Goal: Contribute content: Contribute content

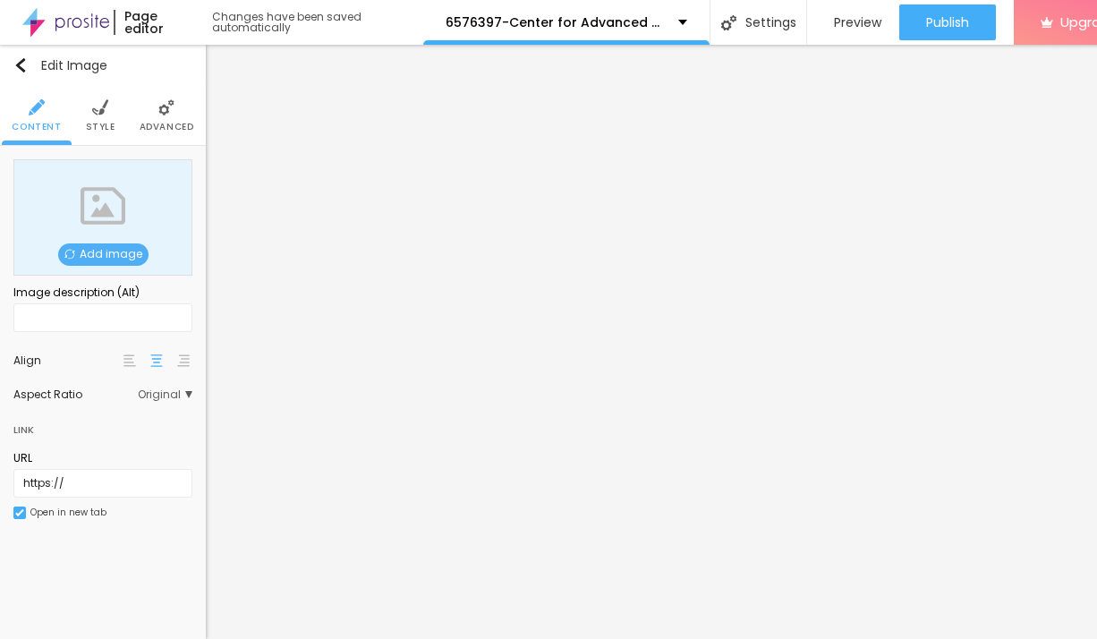
click at [125, 256] on span "Add image" at bounding box center [103, 254] width 90 height 22
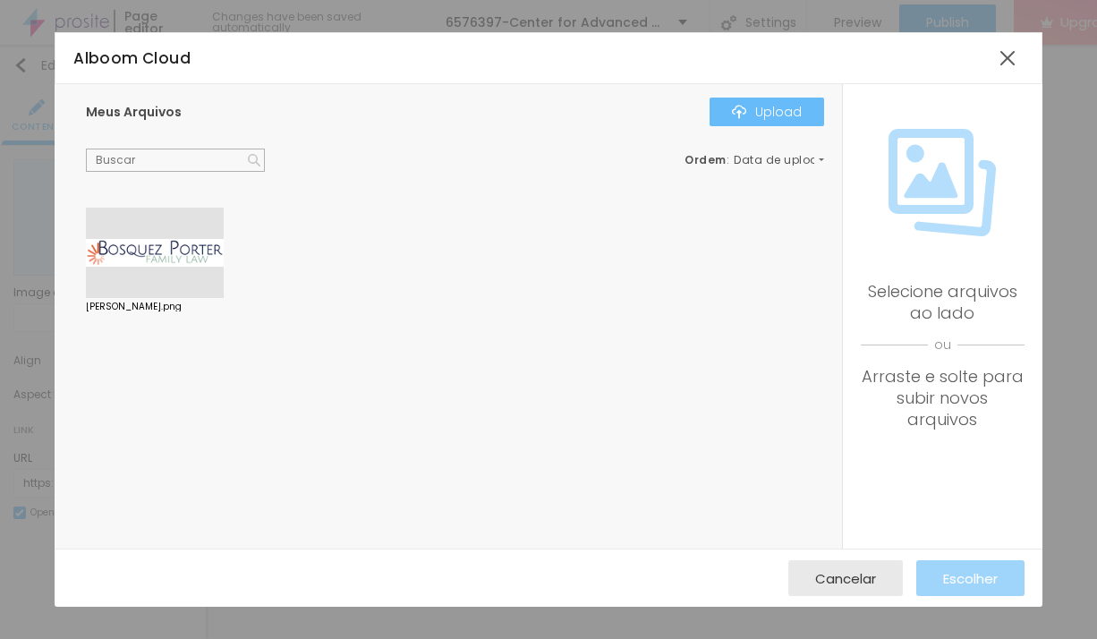
click at [798, 110] on div "Upload" at bounding box center [767, 112] width 70 height 14
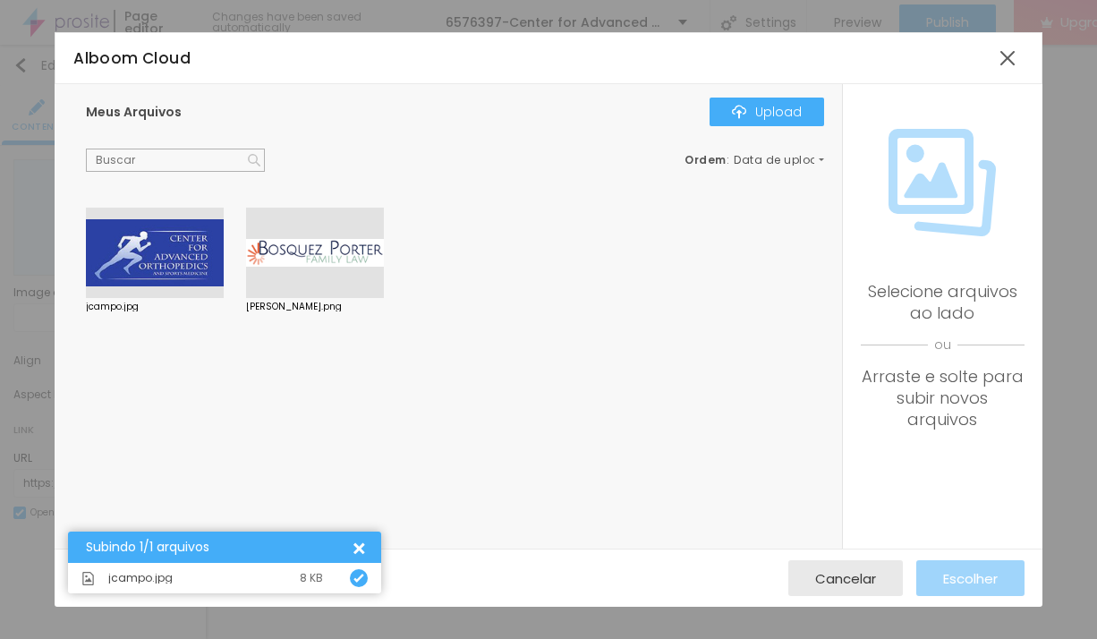
click at [169, 258] on div at bounding box center [155, 253] width 138 height 91
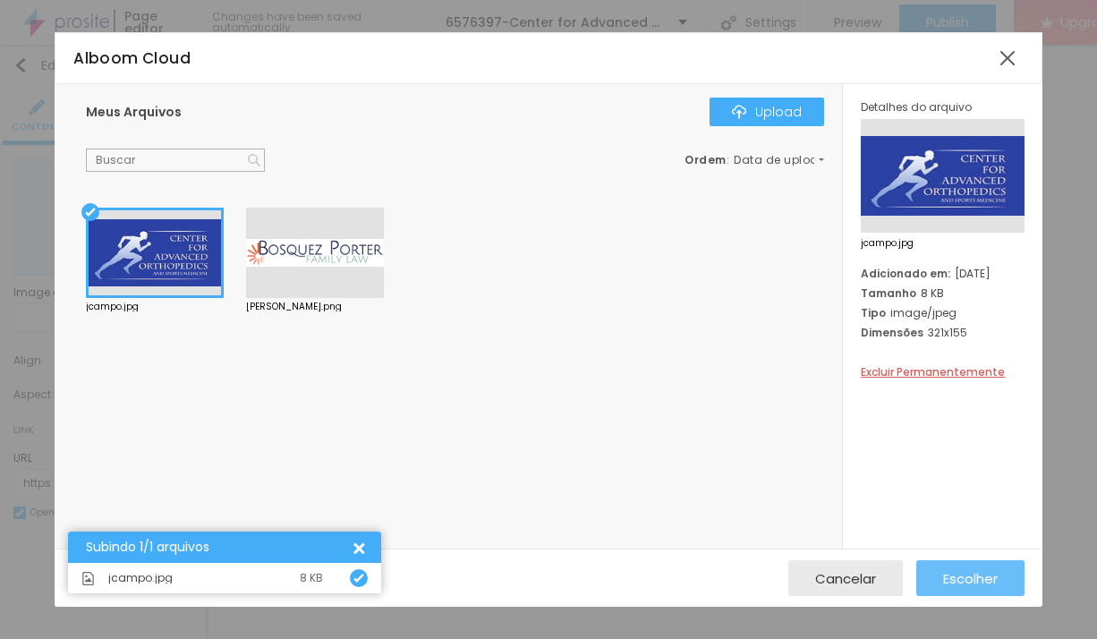
click at [966, 575] on span "Escolher" at bounding box center [970, 578] width 55 height 15
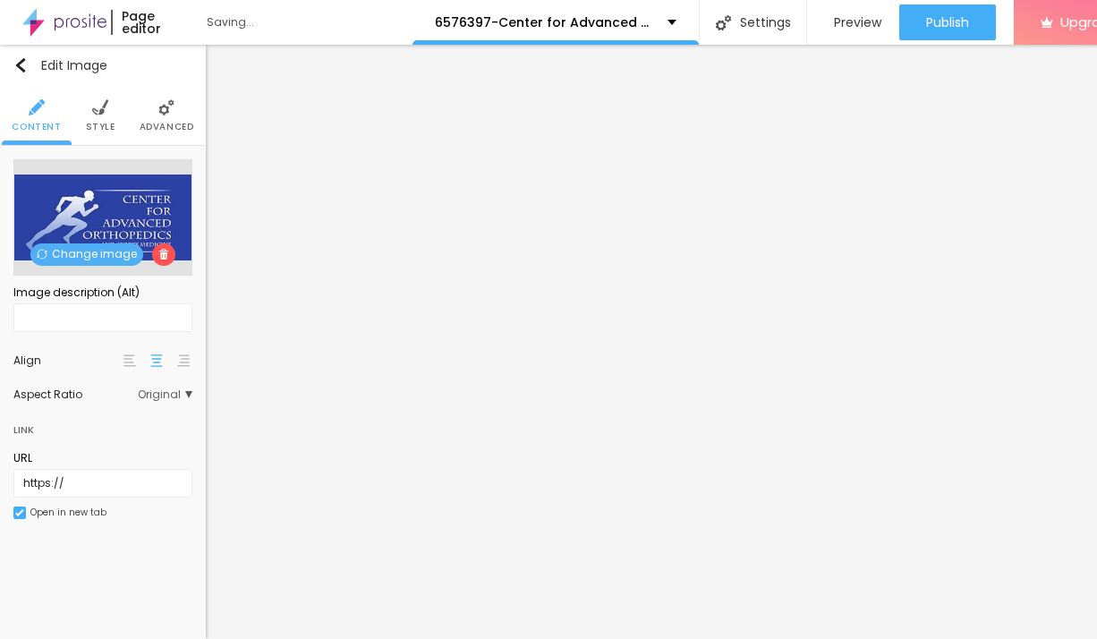
click at [90, 113] on li "Style" at bounding box center [101, 115] width 30 height 59
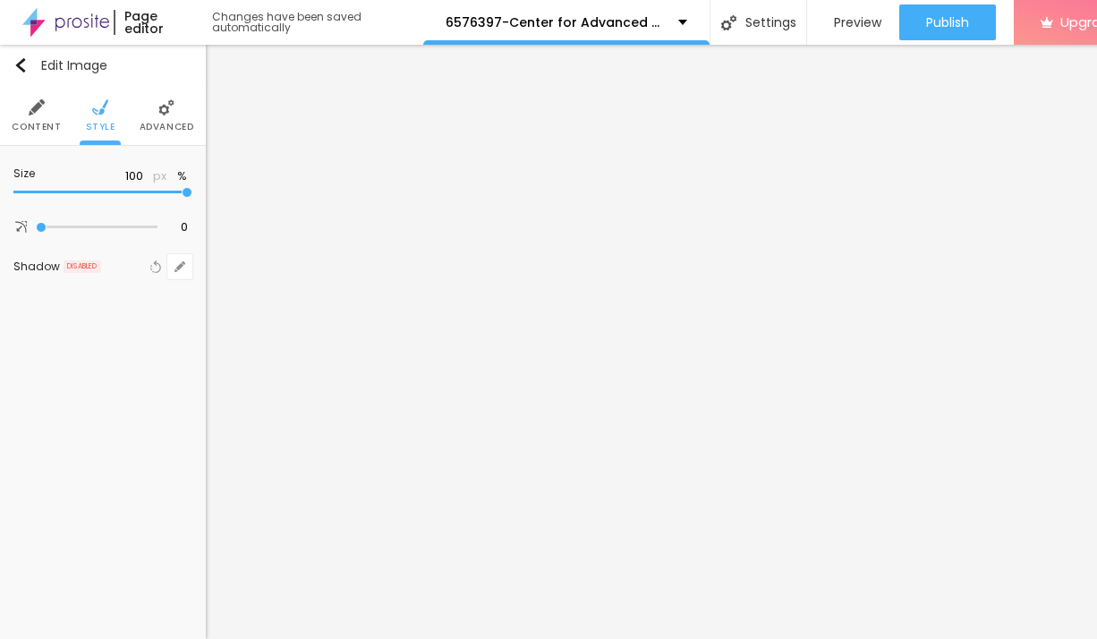
type input "95"
type input "80"
type input "70"
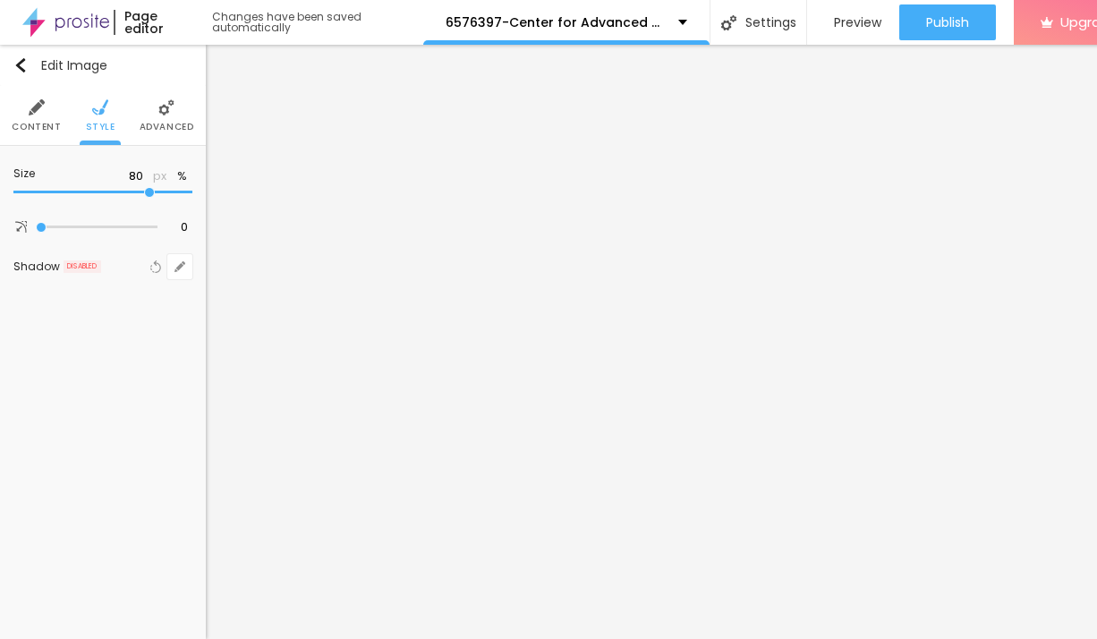
type input "70"
type input "60"
type input "55"
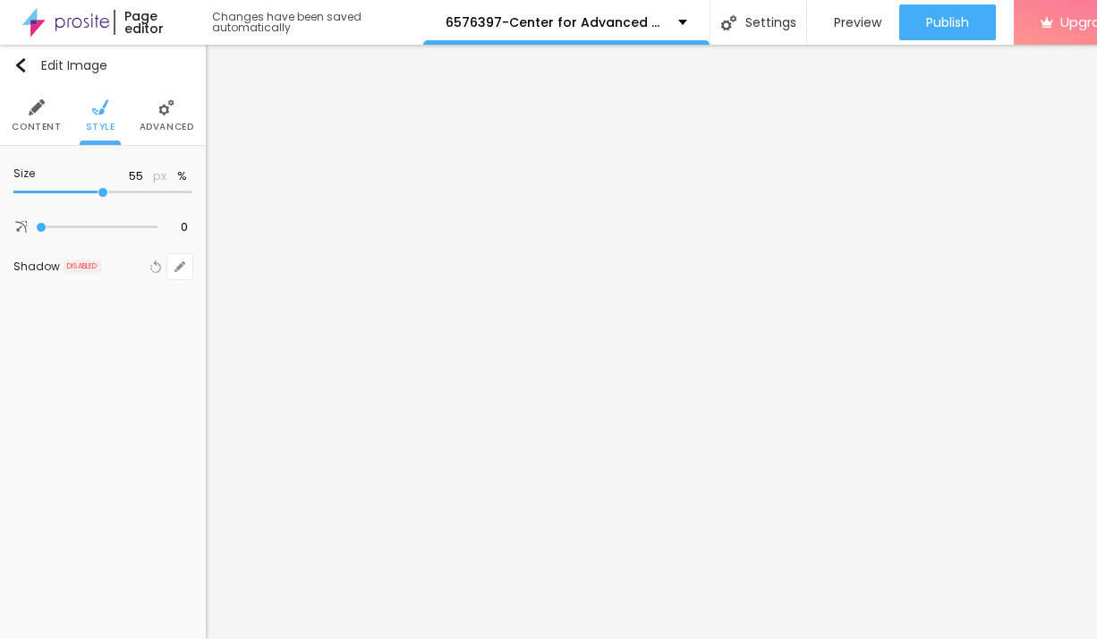
type input "50"
type input "45"
type input "35"
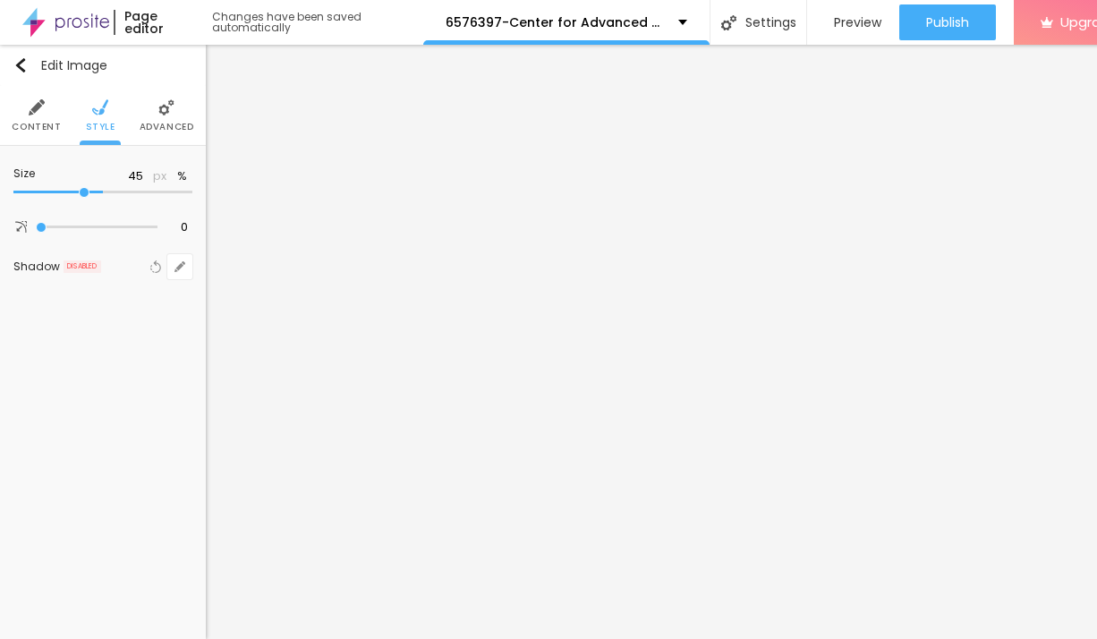
type input "35"
type input "30"
type input "15"
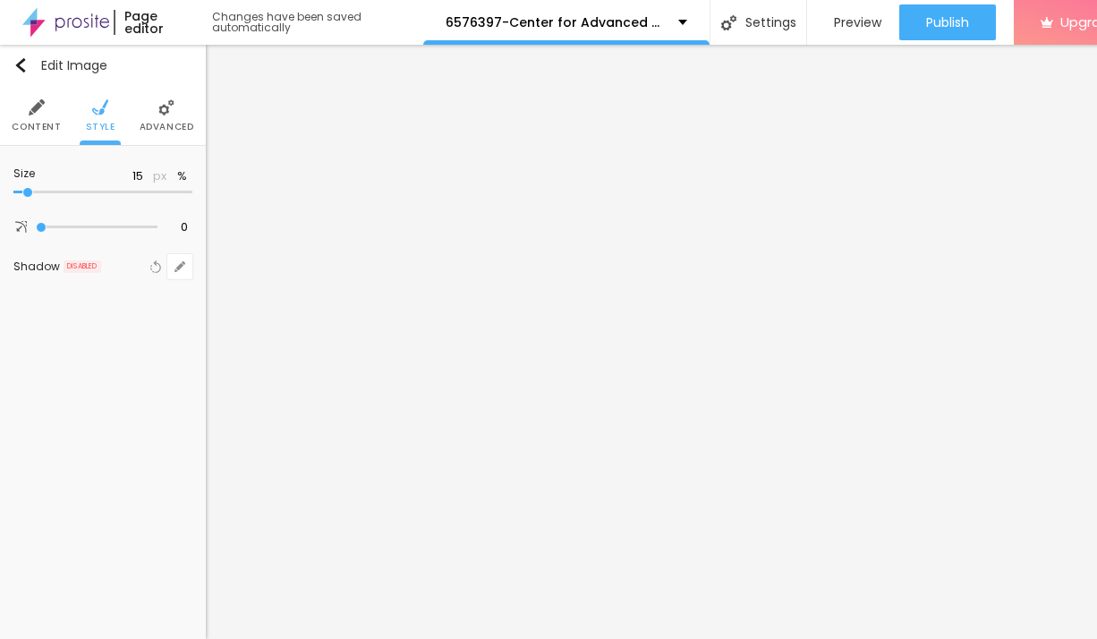
type input "10"
drag, startPoint x: 188, startPoint y: 196, endPoint x: -3, endPoint y: 206, distance: 190.9
type input "10"
click at [13, 197] on input "range" at bounding box center [102, 192] width 179 height 9
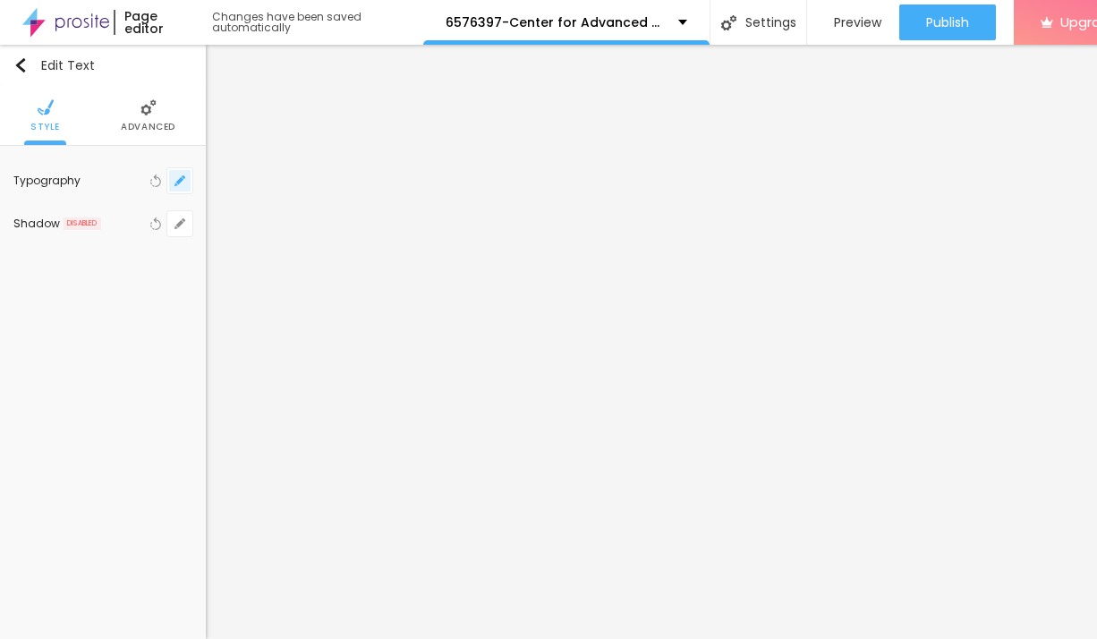
click at [183, 183] on icon "button" at bounding box center [180, 180] width 11 height 11
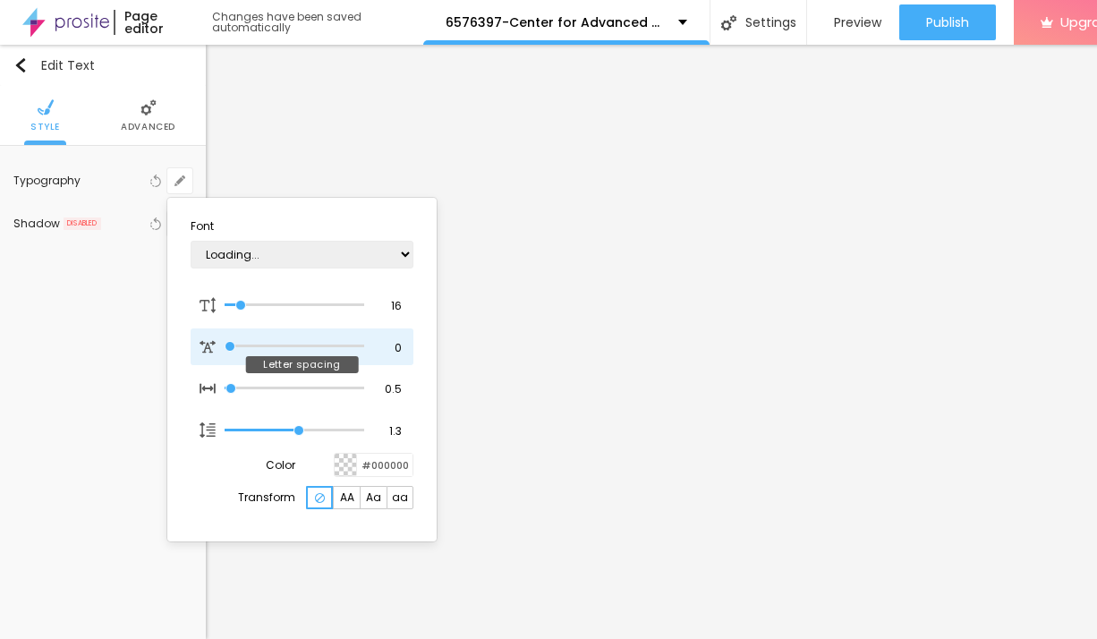
type input "1"
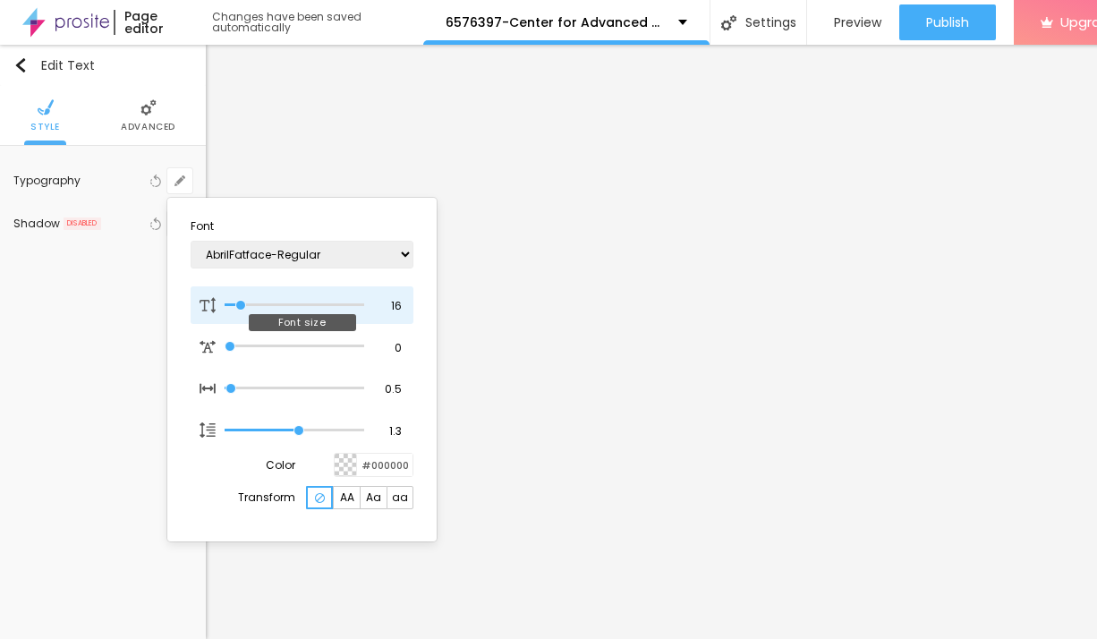
type input "15"
type input "1"
type input "17"
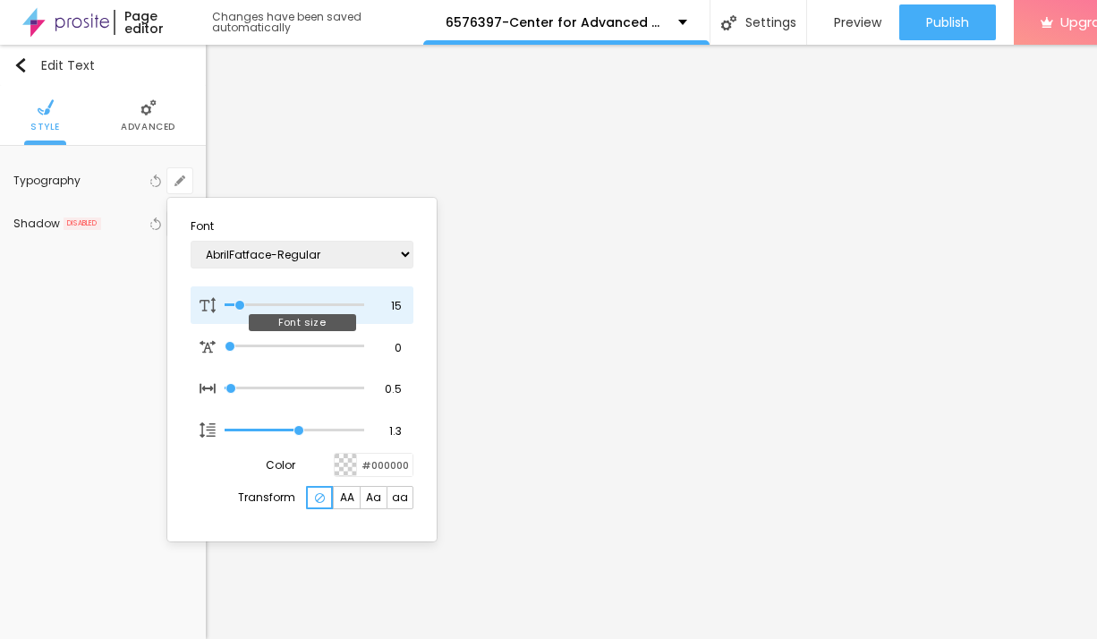
type input "1"
type input "23"
type input "1"
type input "29"
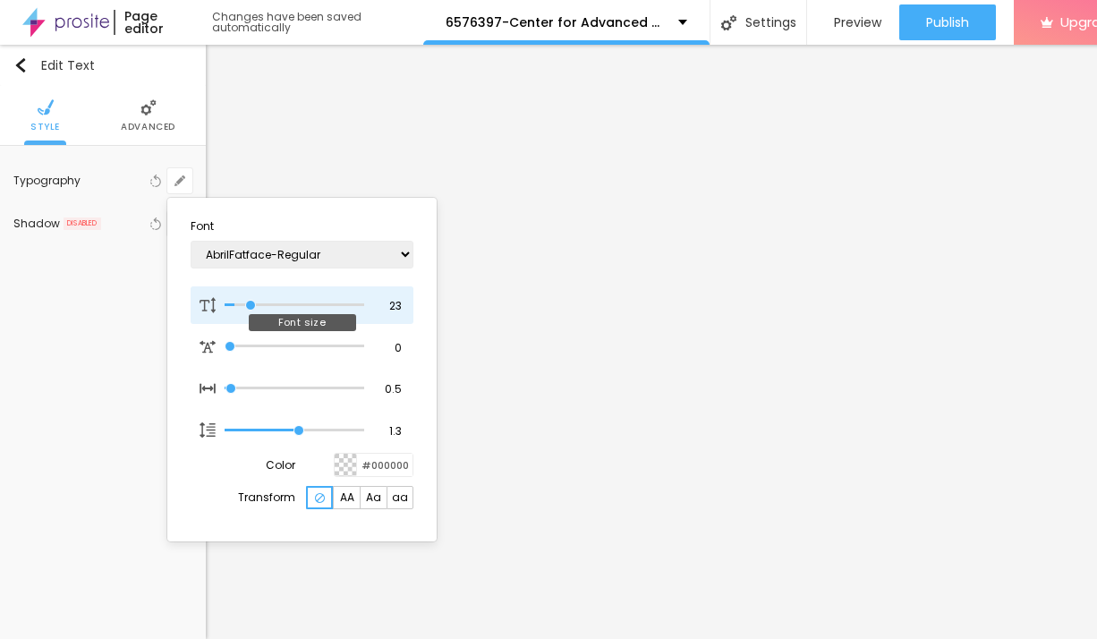
type input "29"
type input "1"
type input "34"
type input "1"
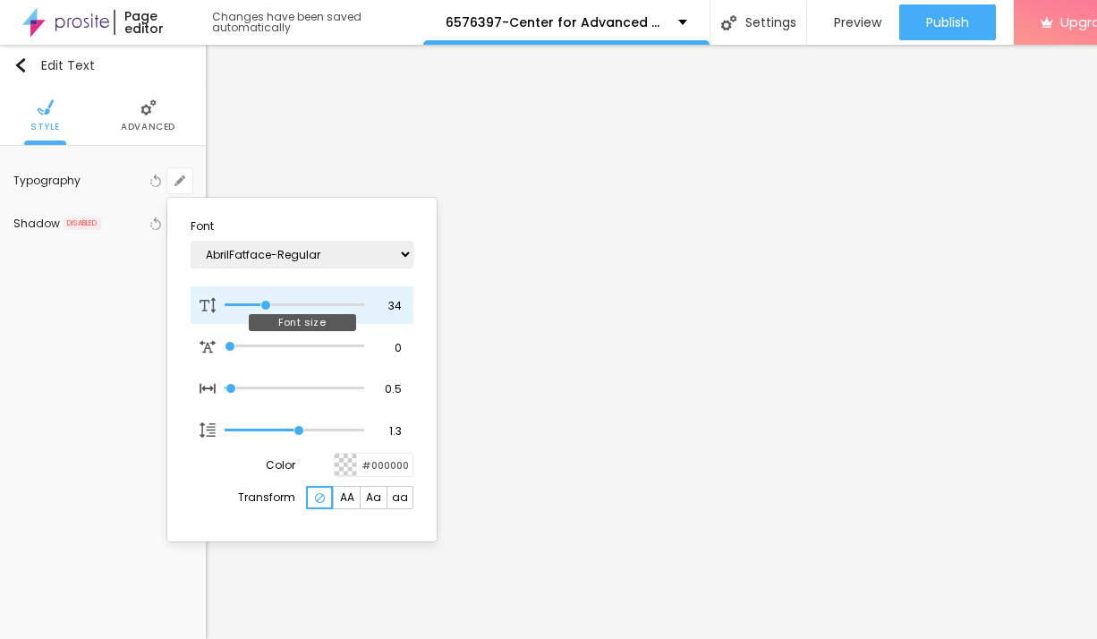
type input "35"
type input "1"
type input "36"
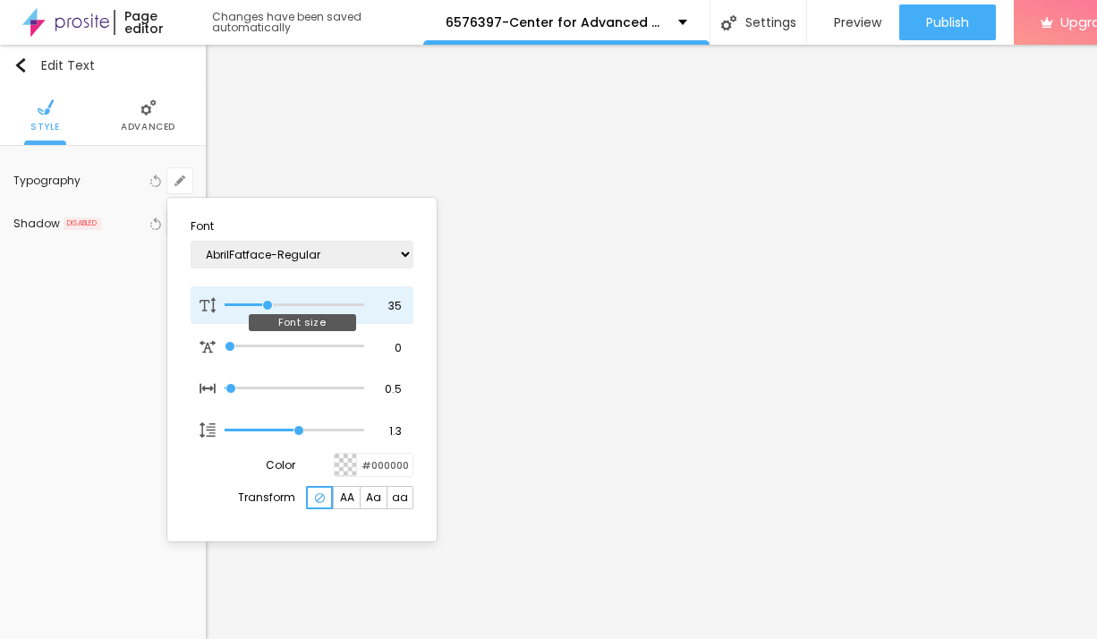
type input "1"
type input "35"
type input "1"
type input "34"
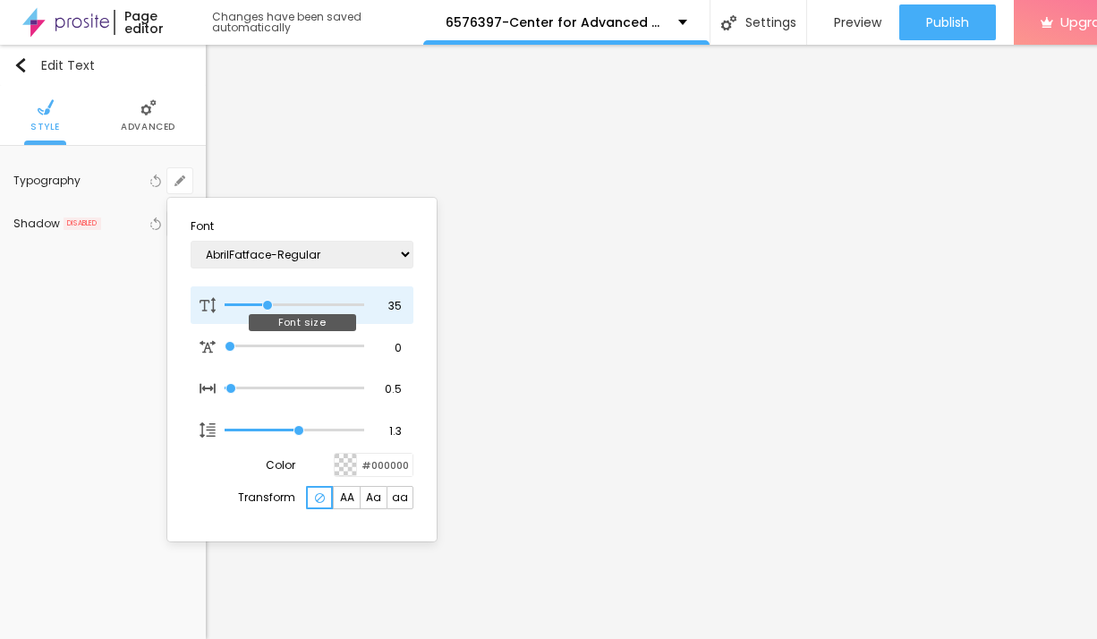
type input "34"
type input "1"
type input "33"
type input "1"
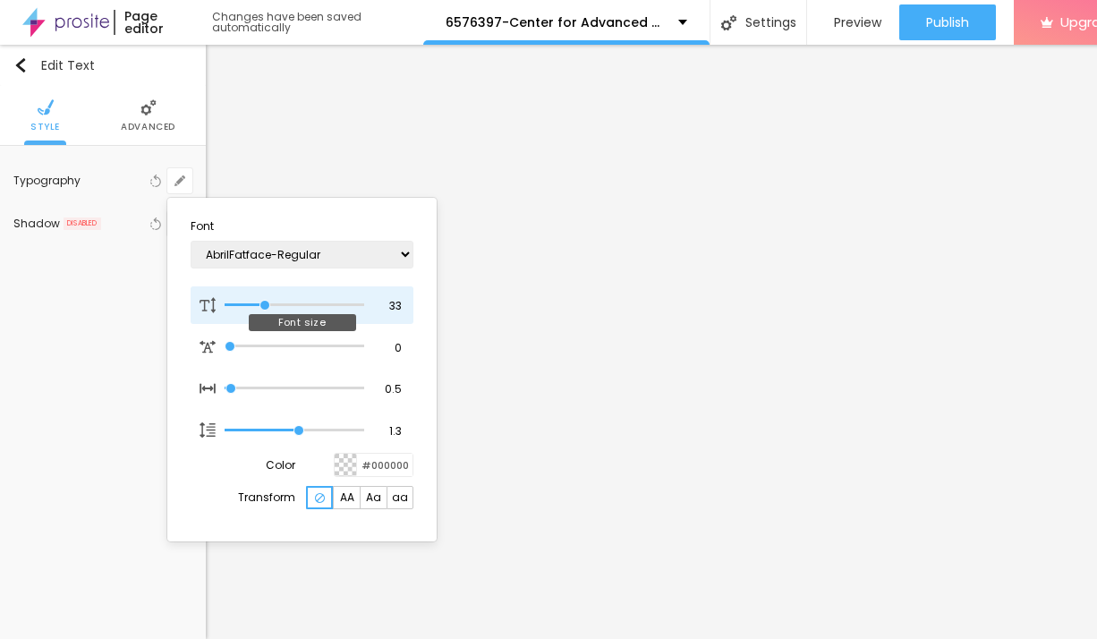
type input "32"
type input "1"
type input "31"
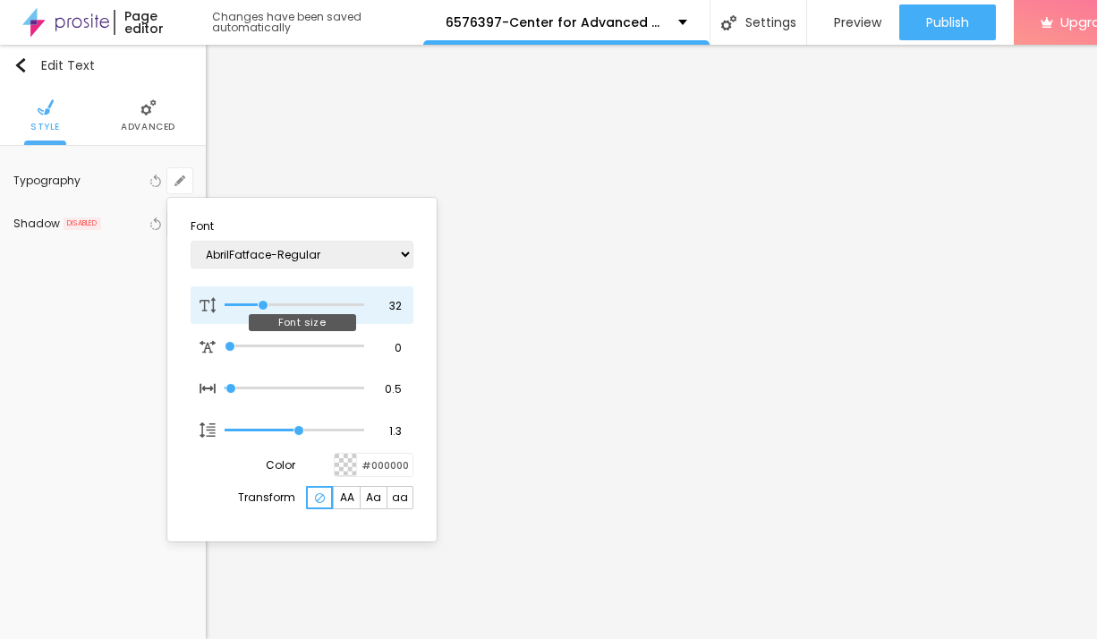
type input "1"
type input "30"
type input "1"
type input "29"
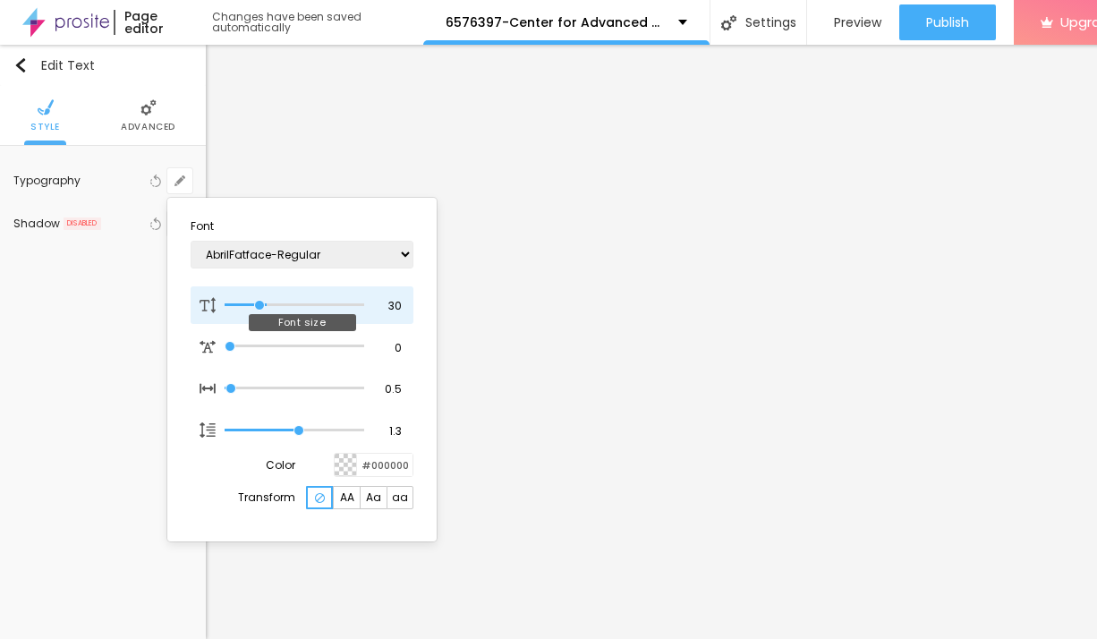
type input "29"
type input "1"
type input "28"
type input "1"
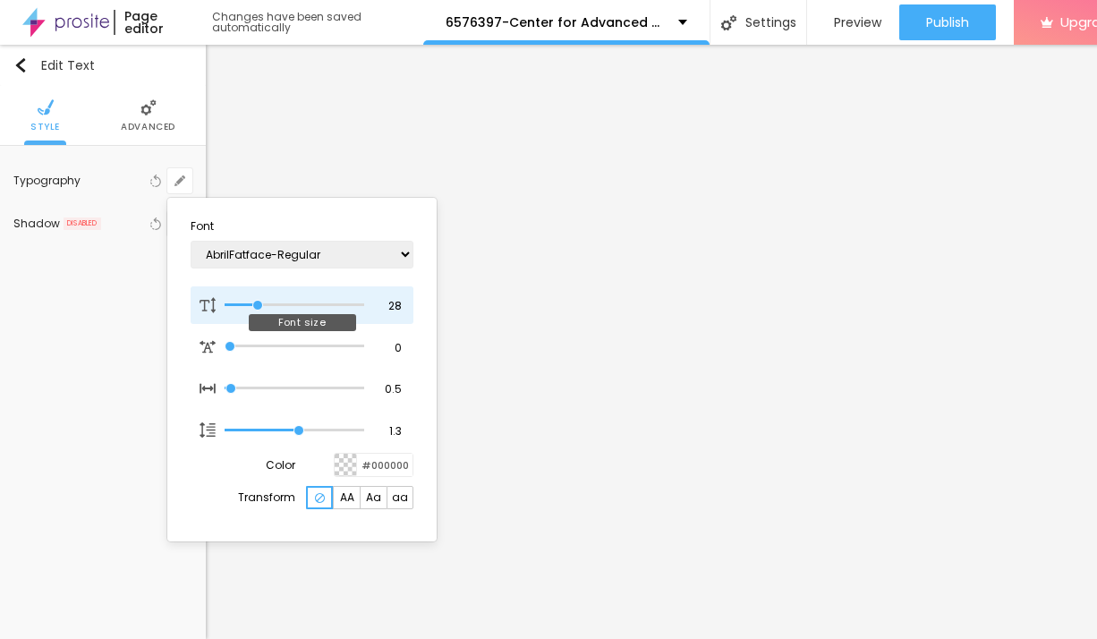
type input "27"
type input "1"
type input "26"
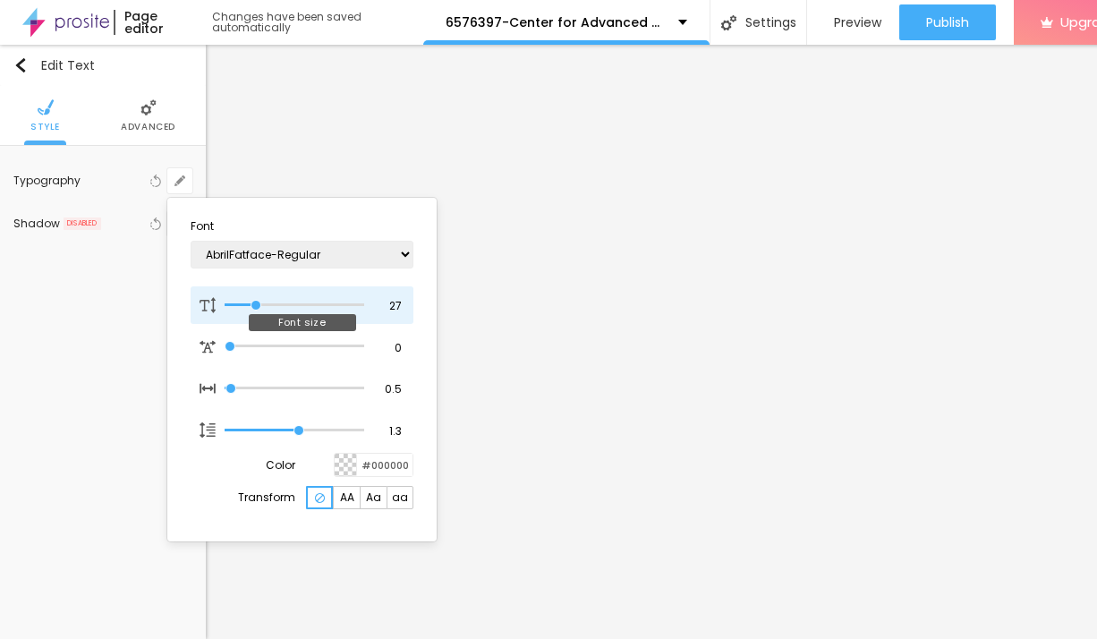
type input "1"
type input "27"
type input "1"
type input "28"
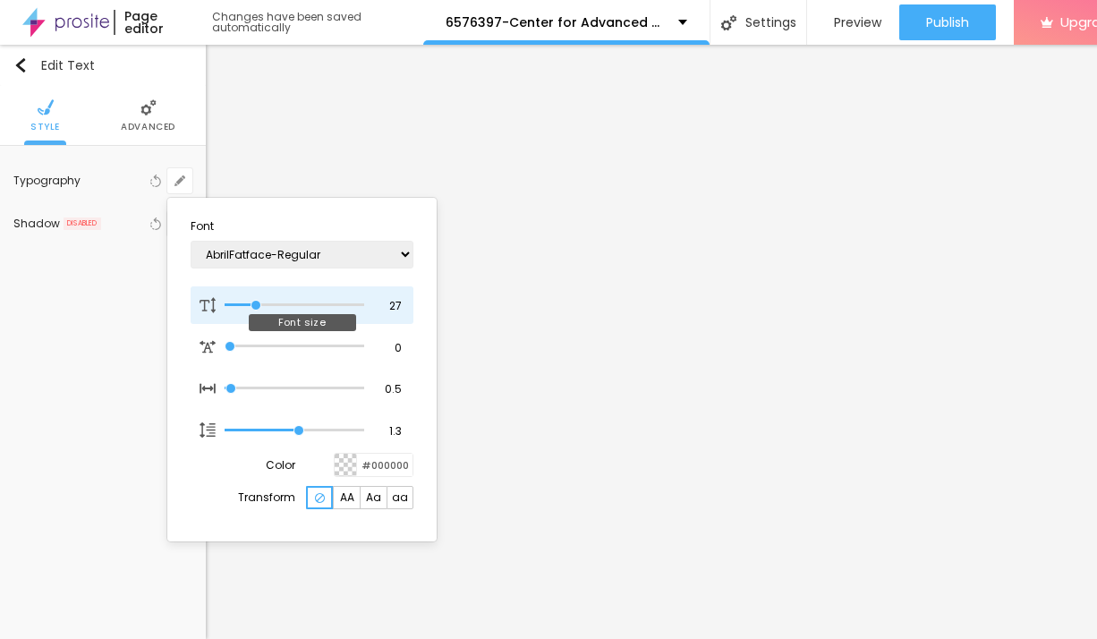
type input "28"
type input "1"
type input "27"
type input "1"
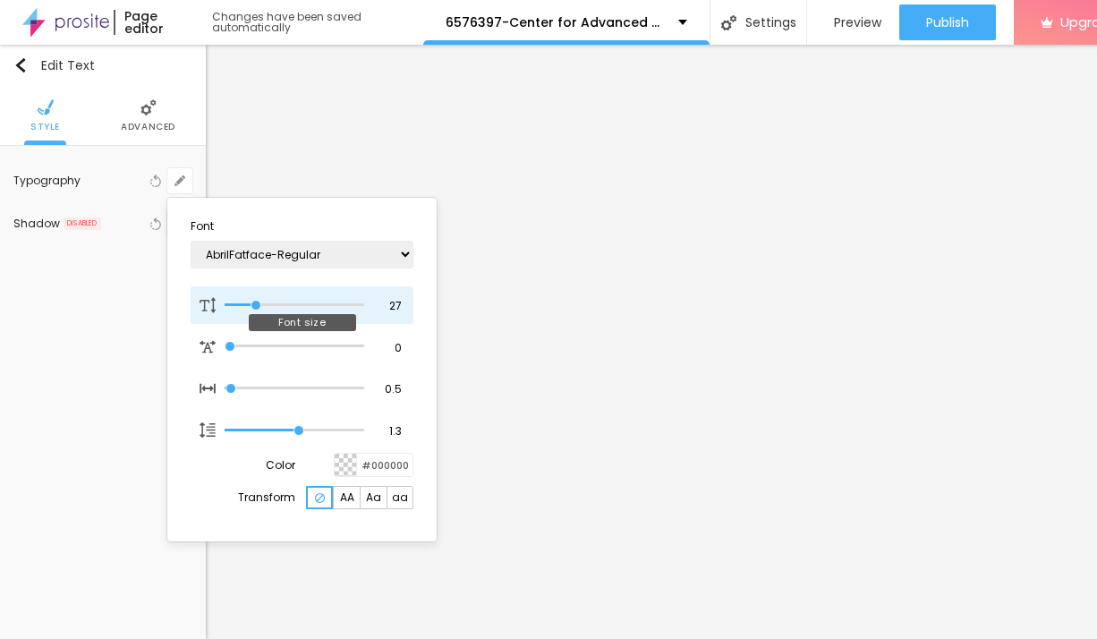
type input "26"
type input "1"
type input "27"
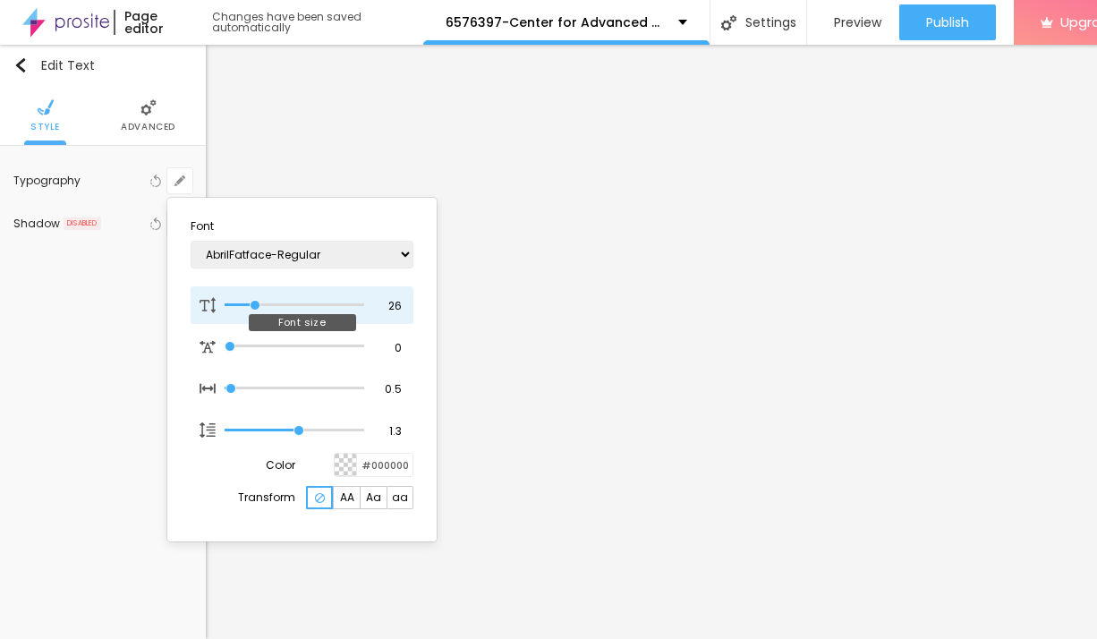
type input "1"
type input "26"
type input "1"
type input "25"
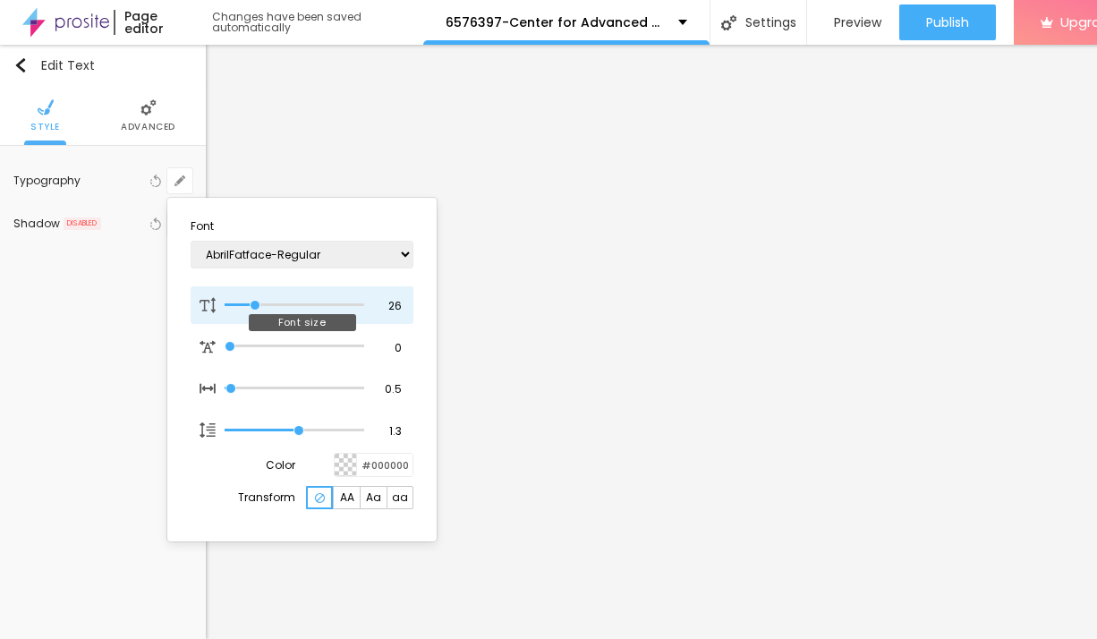
type input "25"
type input "1"
type input "24"
type input "1"
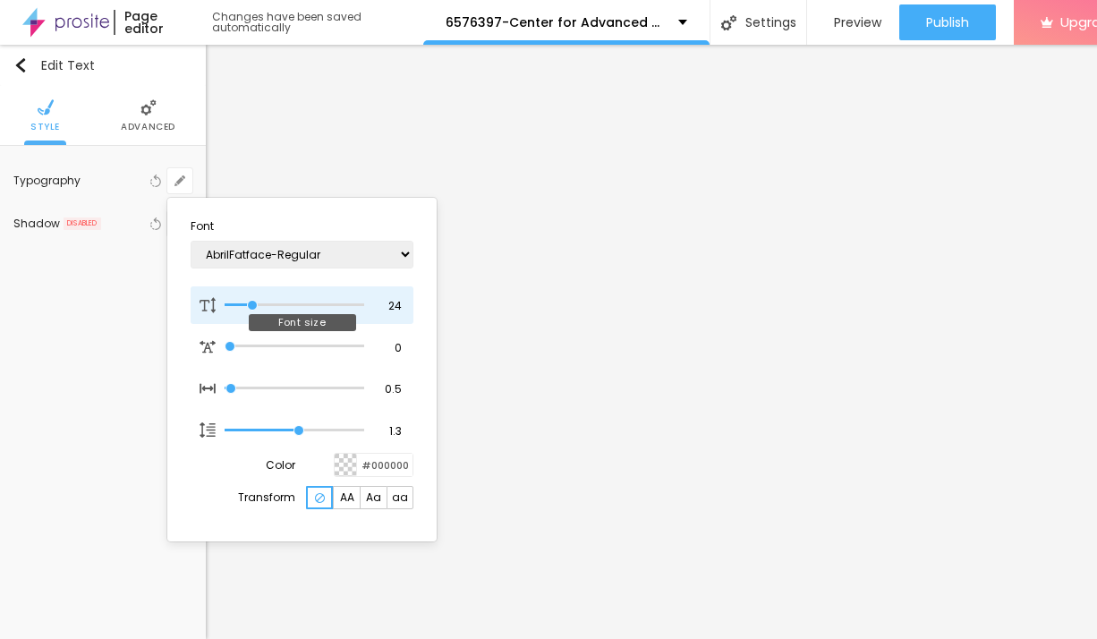
type input "25"
type input "1"
drag, startPoint x: 240, startPoint y: 310, endPoint x: 254, endPoint y: 311, distance: 14.3
type input "25"
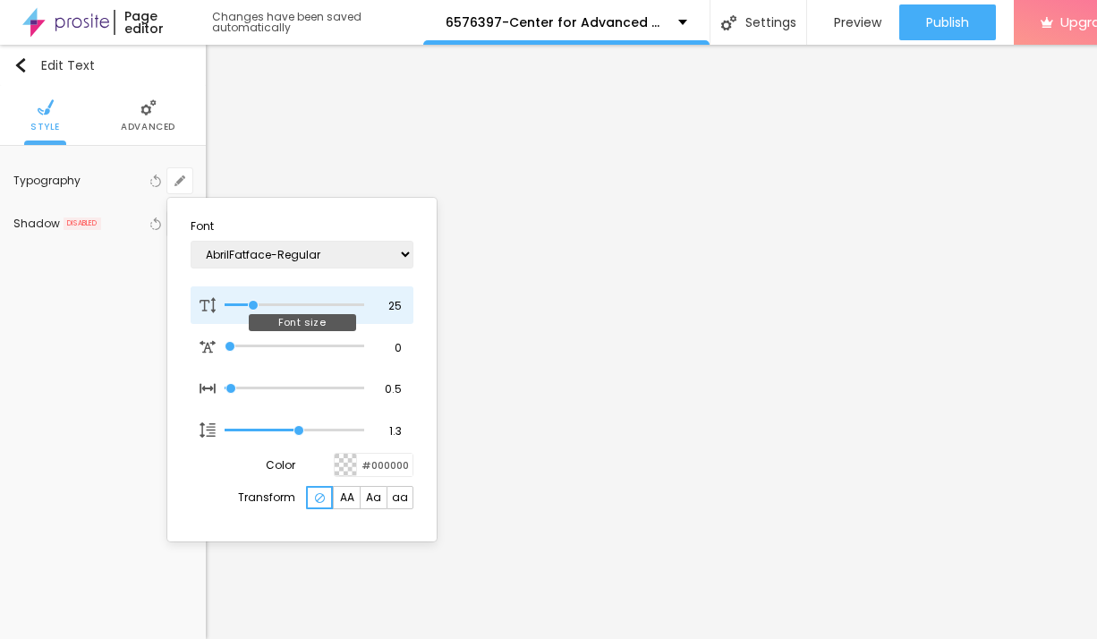
click at [254, 310] on input "range" at bounding box center [295, 305] width 140 height 9
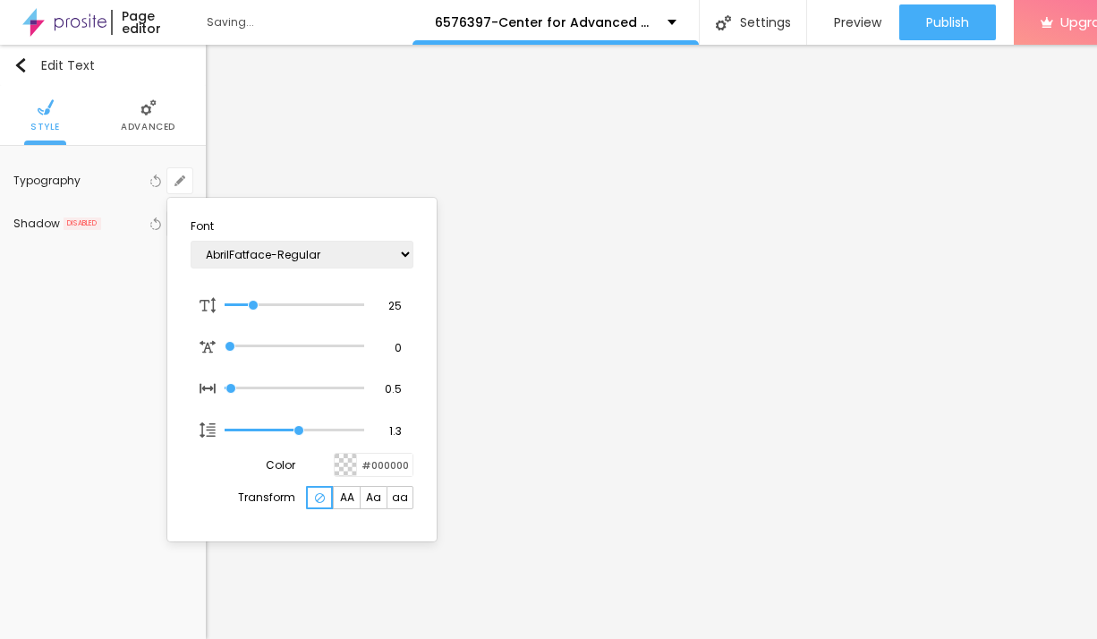
type input "1"
click at [678, 366] on div at bounding box center [548, 319] width 1097 height 639
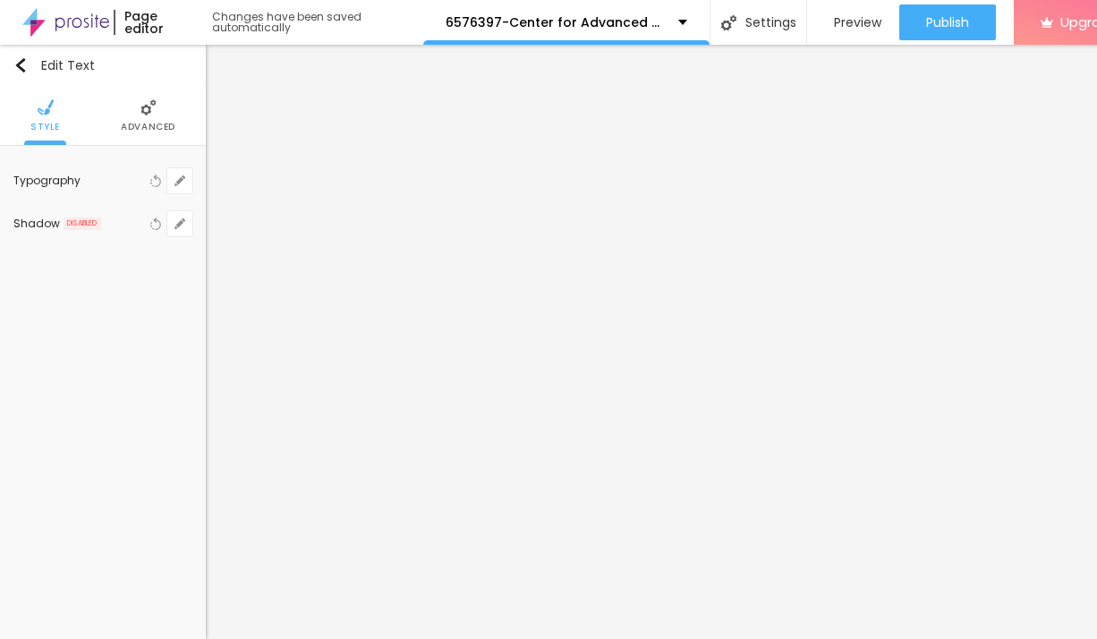
click at [147, 123] on span "Advanced" at bounding box center [148, 127] width 55 height 9
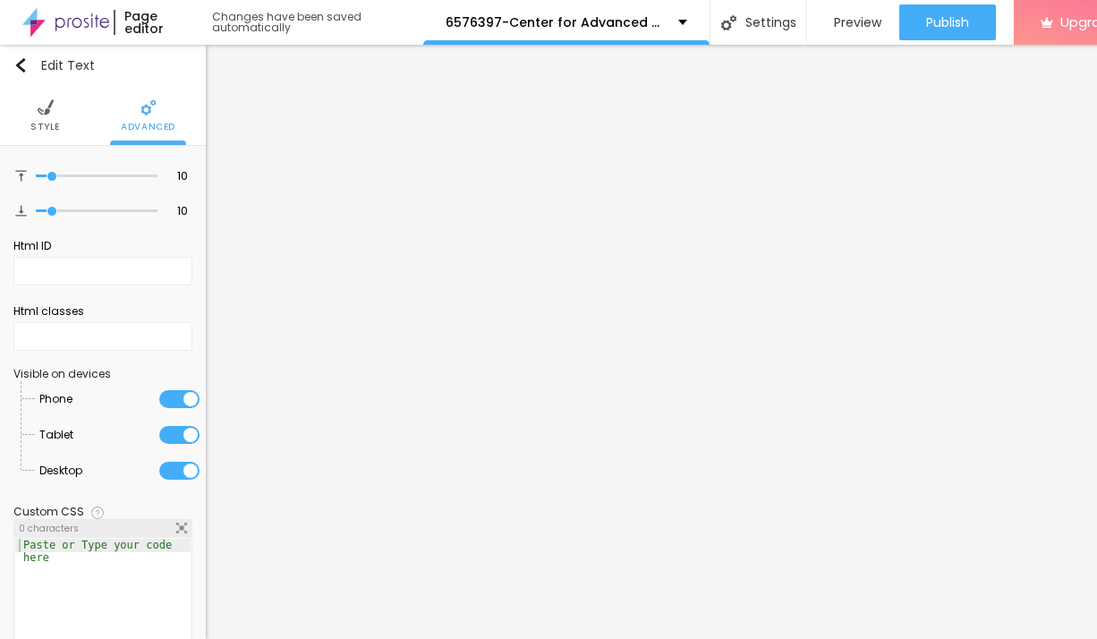
click at [48, 123] on span "Style" at bounding box center [45, 127] width 30 height 9
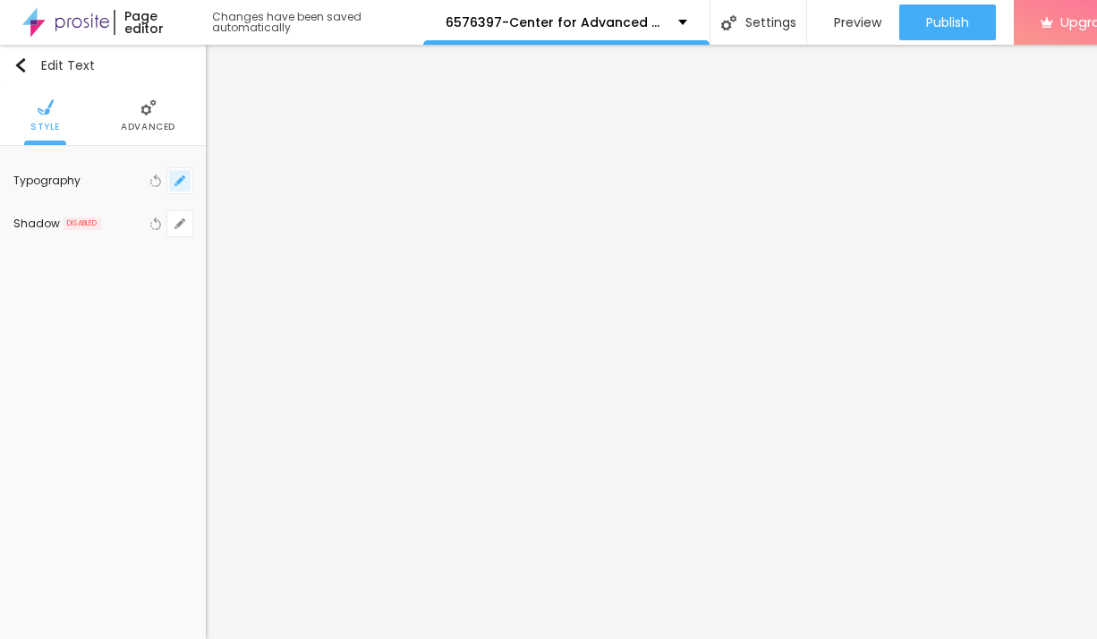
click at [177, 183] on icon "button" at bounding box center [179, 180] width 7 height 7
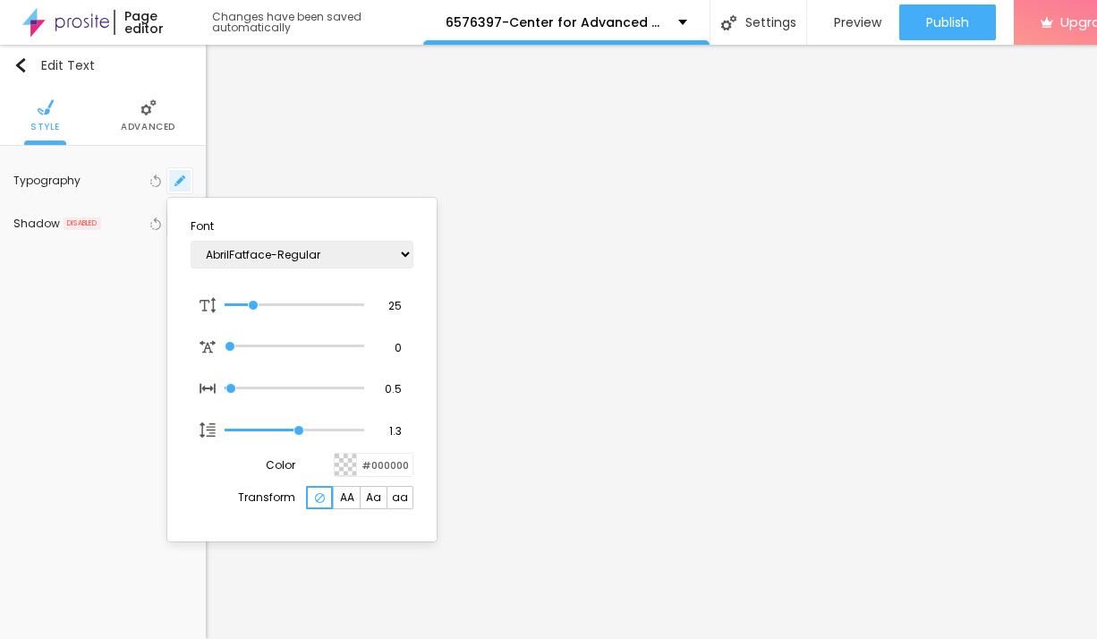
type input "1"
click at [149, 114] on div at bounding box center [548, 319] width 1097 height 639
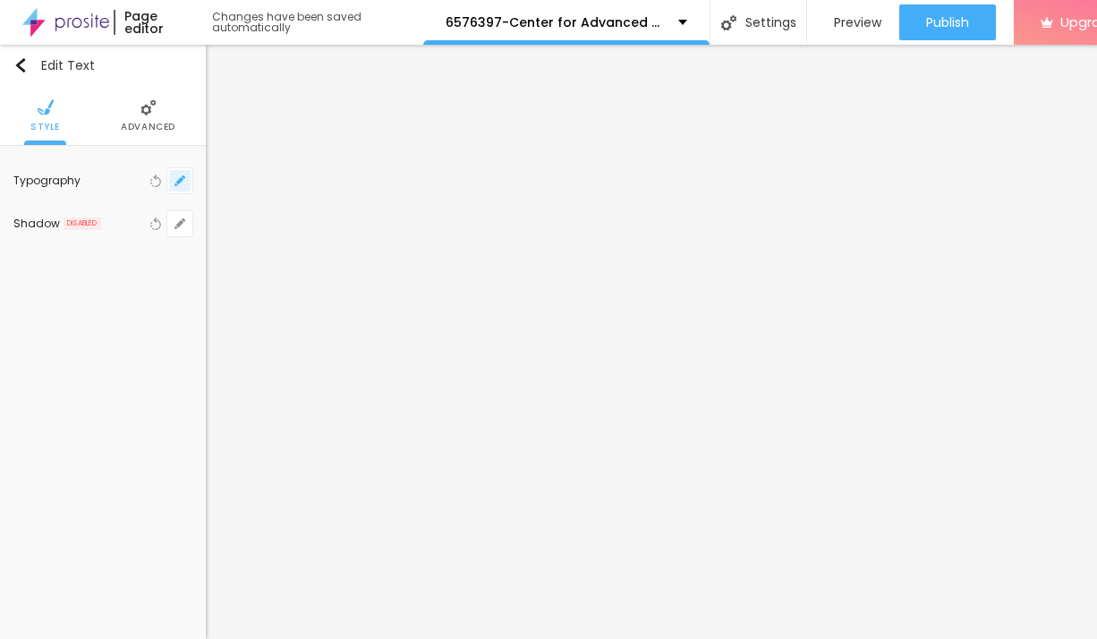
click at [167, 187] on button "button" at bounding box center [179, 180] width 25 height 25
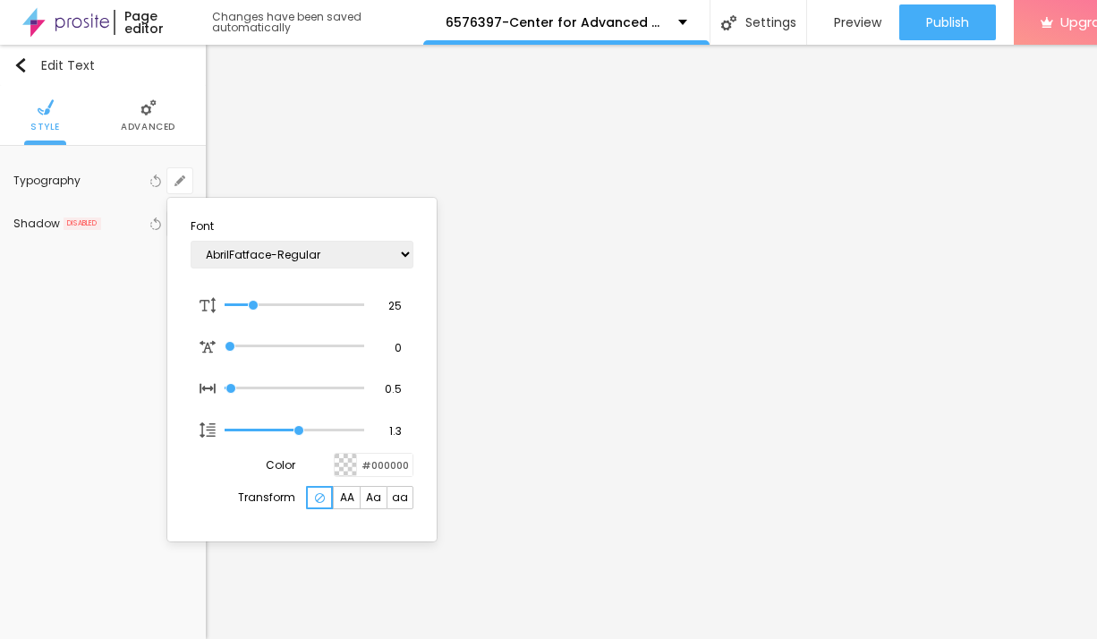
type input "1"
click at [132, 111] on div at bounding box center [548, 319] width 1097 height 639
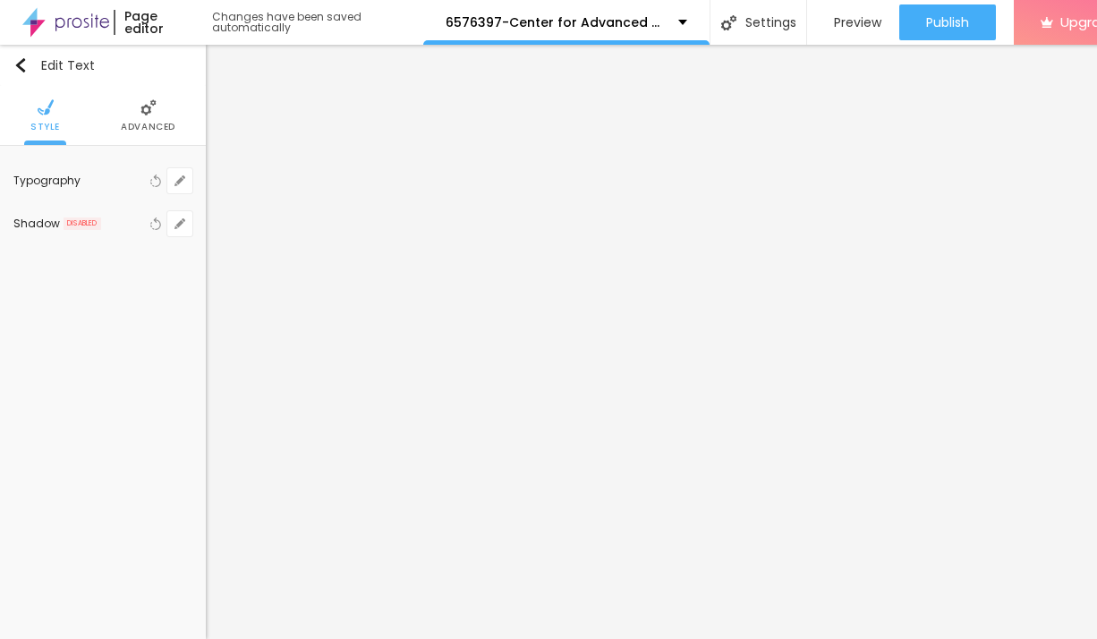
click at [141, 117] on li "Advanced" at bounding box center [148, 115] width 55 height 59
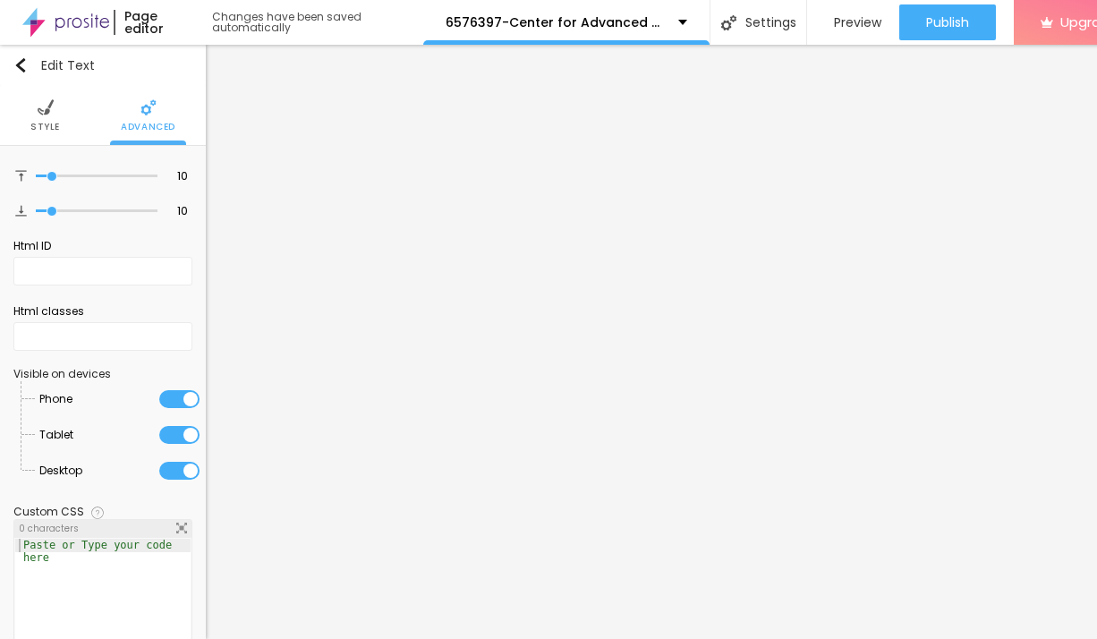
click at [34, 120] on li "Style" at bounding box center [45, 115] width 30 height 59
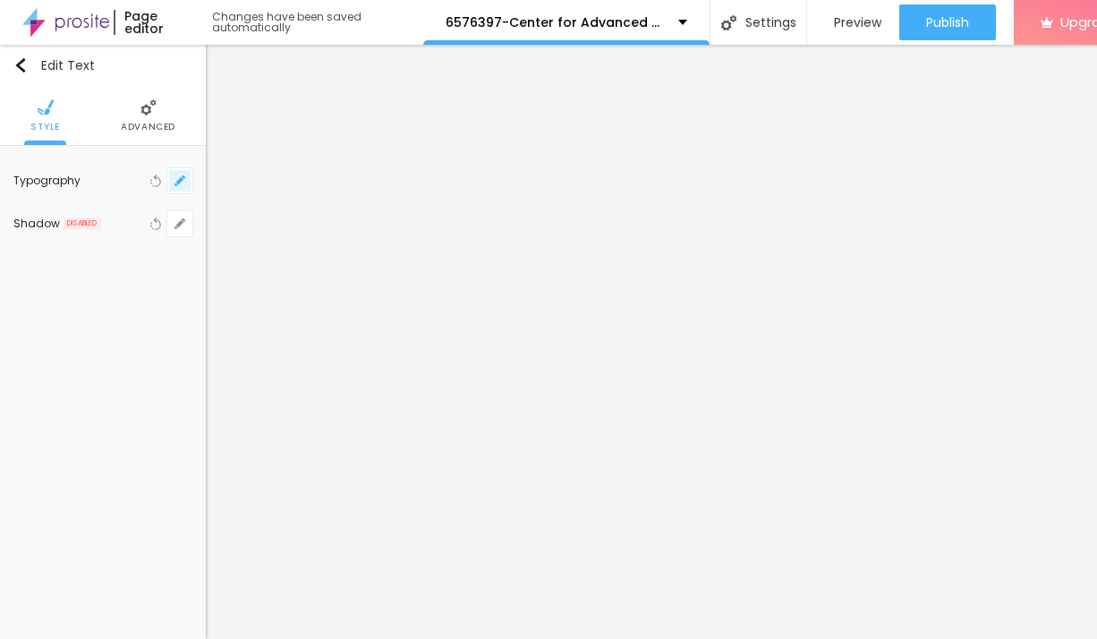
click at [177, 188] on button "button" at bounding box center [179, 180] width 25 height 25
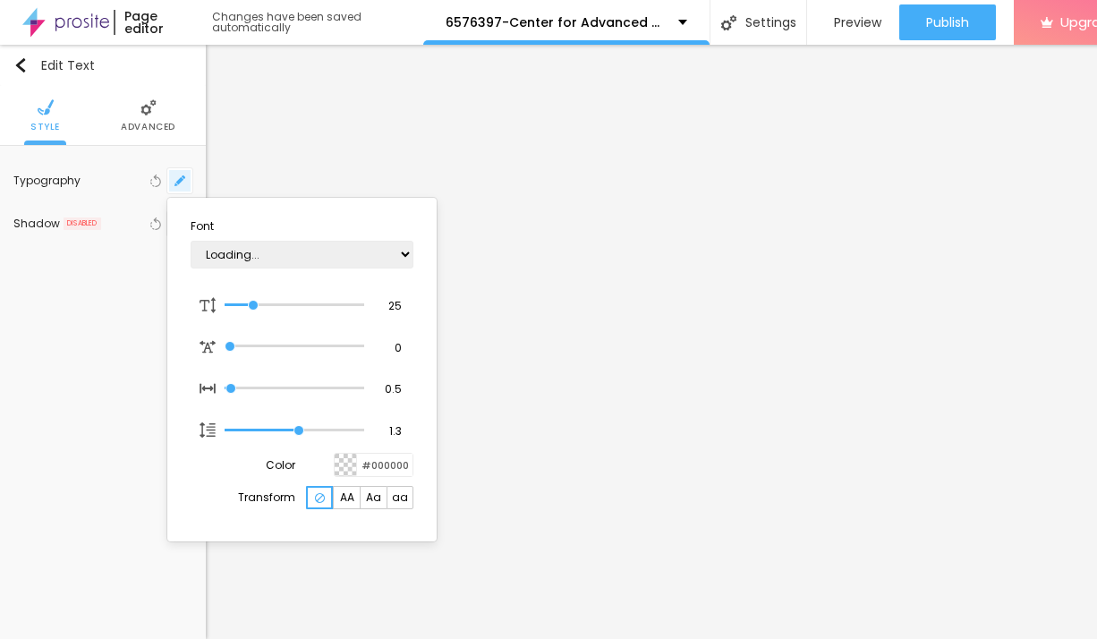
type input "1"
click at [145, 127] on div at bounding box center [548, 319] width 1097 height 639
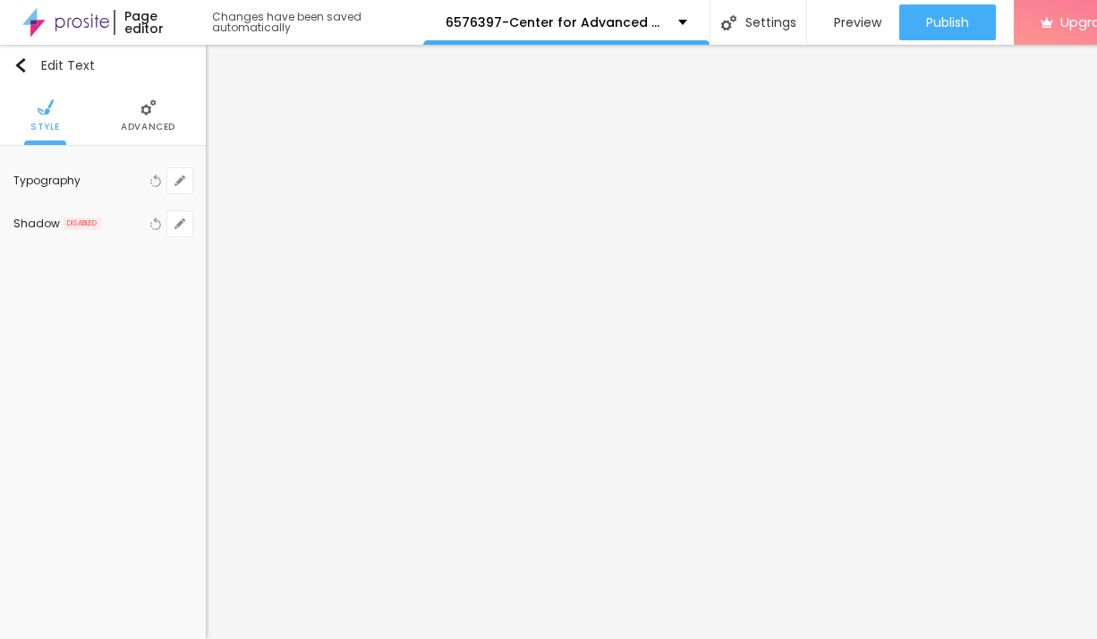
click at [159, 128] on span "Advanced" at bounding box center [148, 127] width 55 height 9
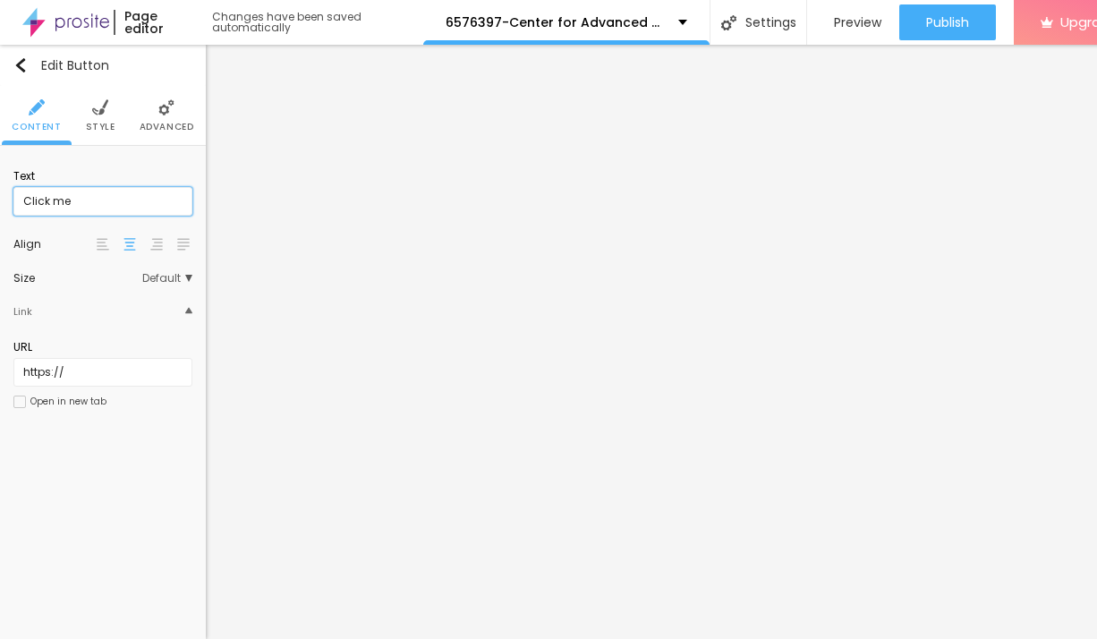
drag, startPoint x: 79, startPoint y: 205, endPoint x: 20, endPoint y: 206, distance: 59.1
click at [21, 206] on input "Click me" at bounding box center [102, 201] width 179 height 29
paste input "→ VIEW DOCUMENT HERE"
type input "→ VIEW DOCUMENT HERE"
click at [101, 125] on span "Style" at bounding box center [101, 127] width 30 height 9
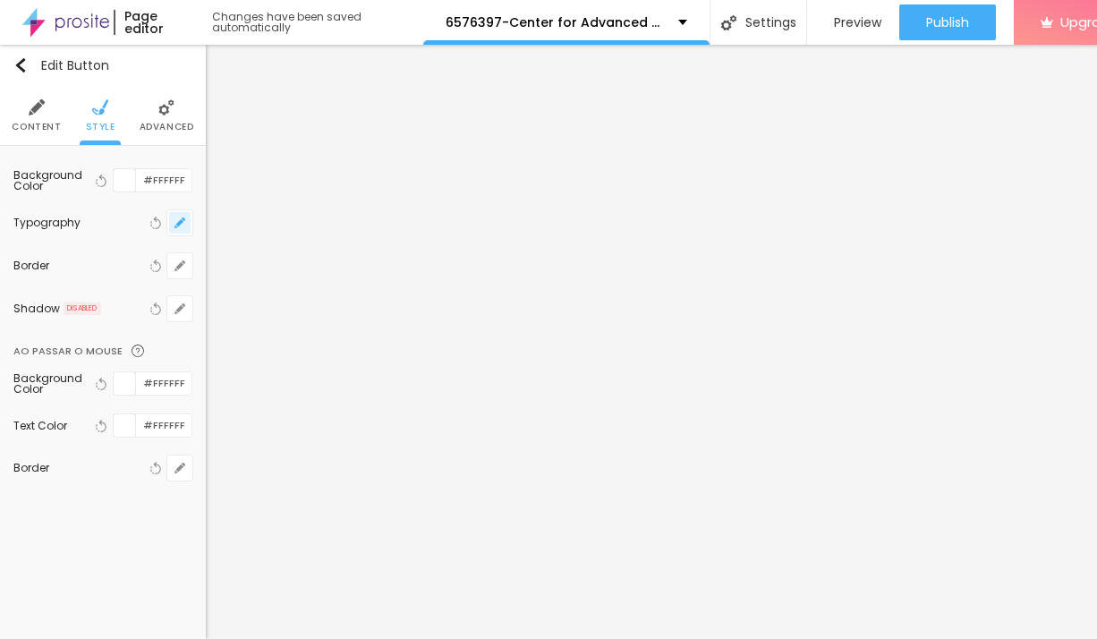
click at [190, 222] on button "button" at bounding box center [179, 222] width 25 height 25
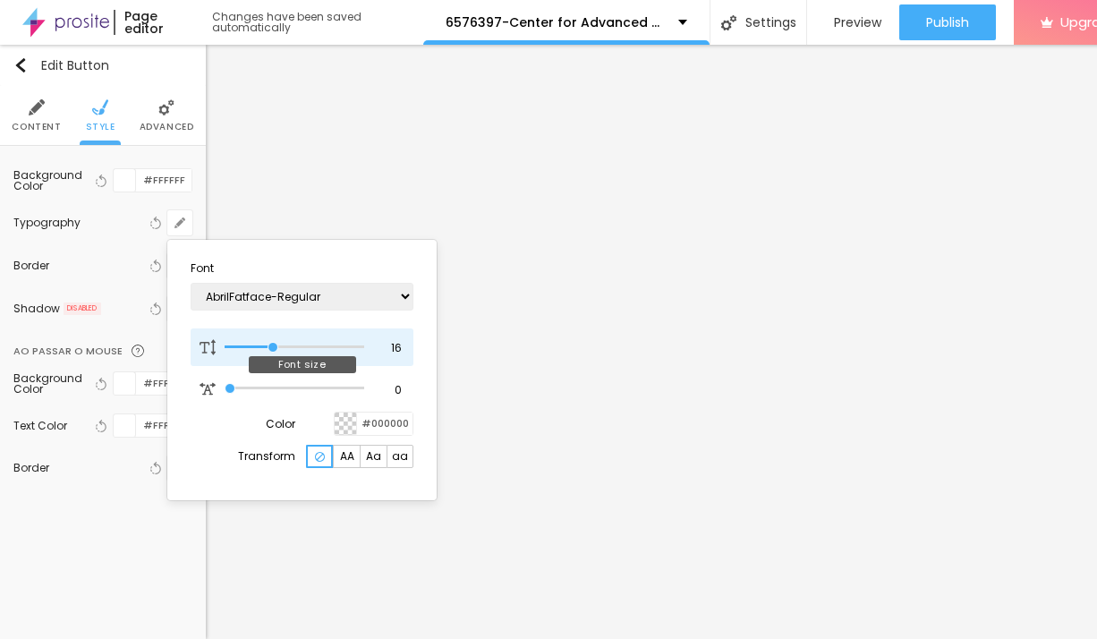
type input "17"
type input "18"
type input "19"
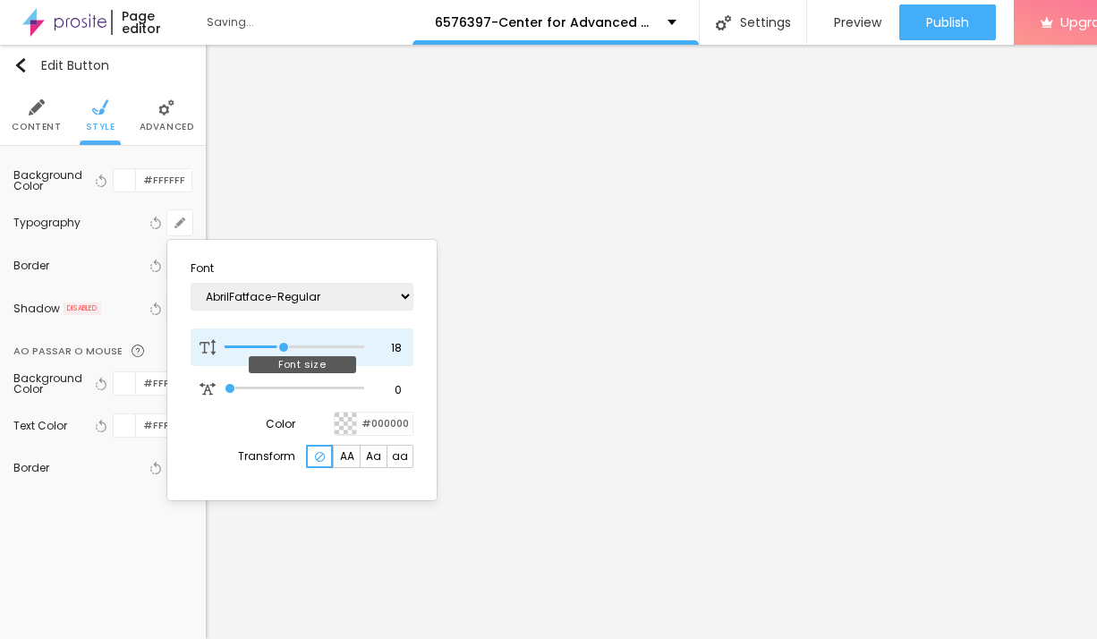
type input "19"
type input "20"
type input "21"
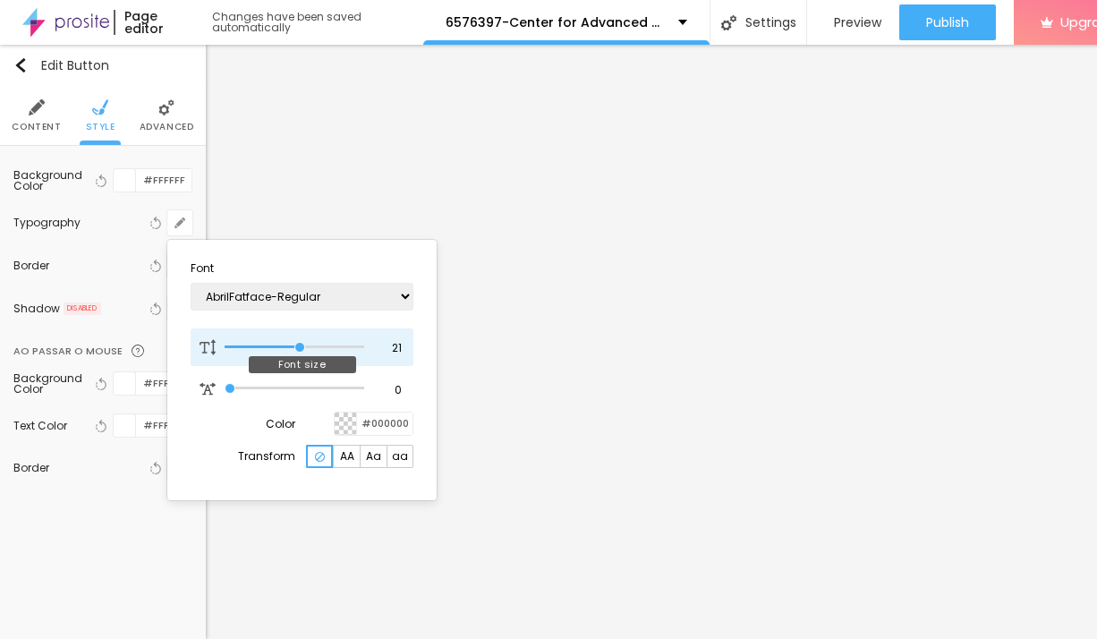
type input "22"
drag, startPoint x: 275, startPoint y: 348, endPoint x: 302, endPoint y: 355, distance: 27.8
type input "21"
click at [302, 352] on input "range" at bounding box center [295, 347] width 140 height 9
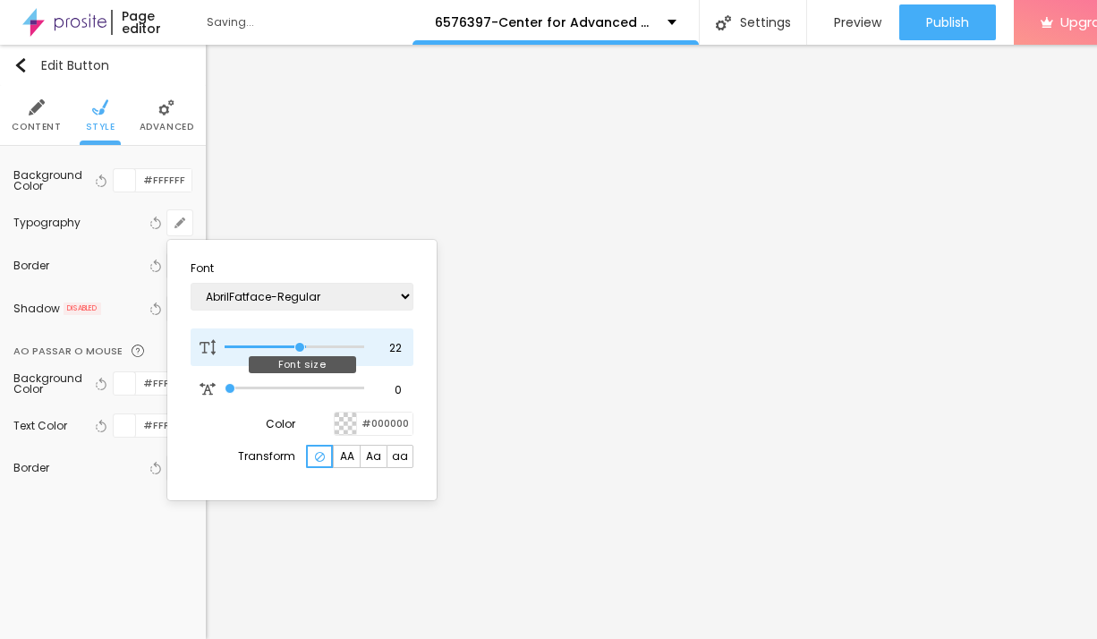
type input "21"
type input "22"
click at [303, 352] on input "range" at bounding box center [295, 347] width 140 height 9
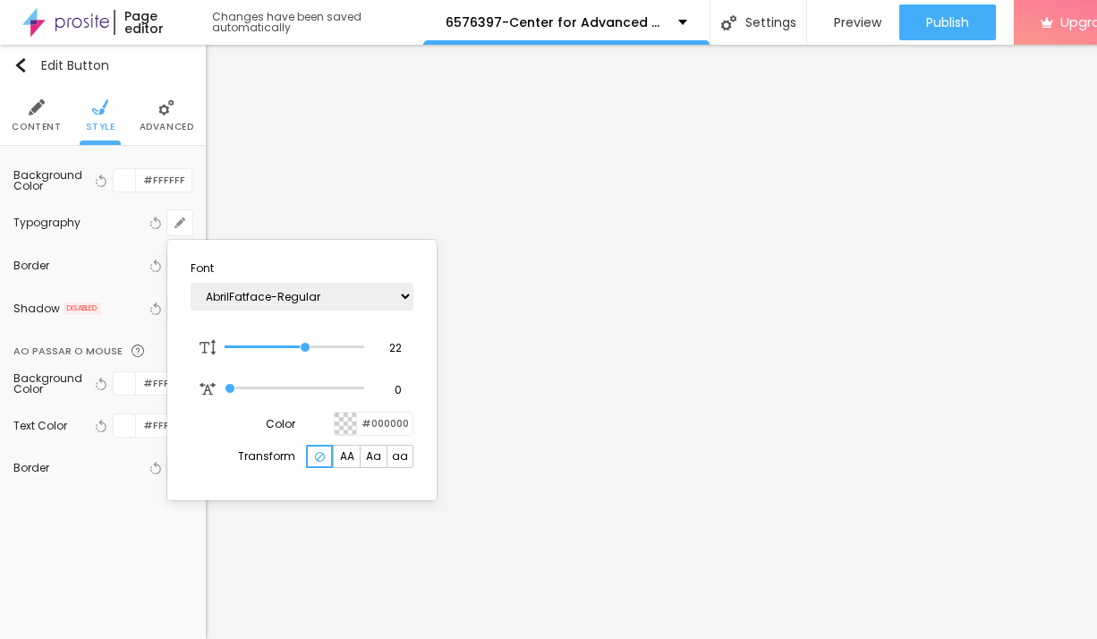
click at [55, 123] on div at bounding box center [548, 319] width 1097 height 639
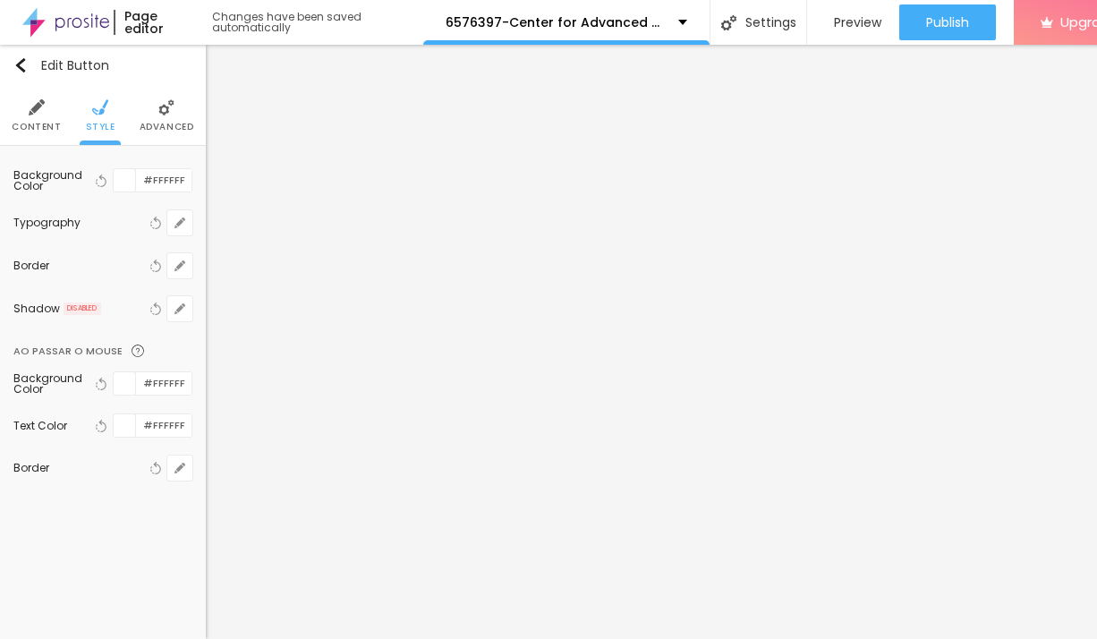
click at [32, 111] on img at bounding box center [37, 107] width 16 height 16
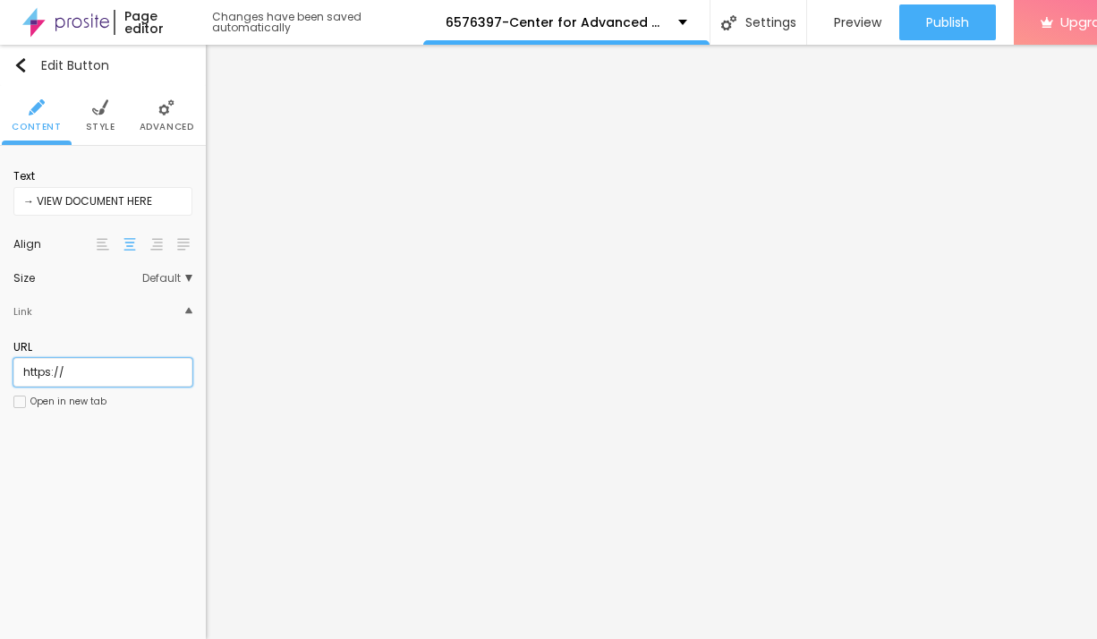
click at [86, 387] on input "https://" at bounding box center [102, 372] width 179 height 29
paste input "[DOMAIN_NAME]"
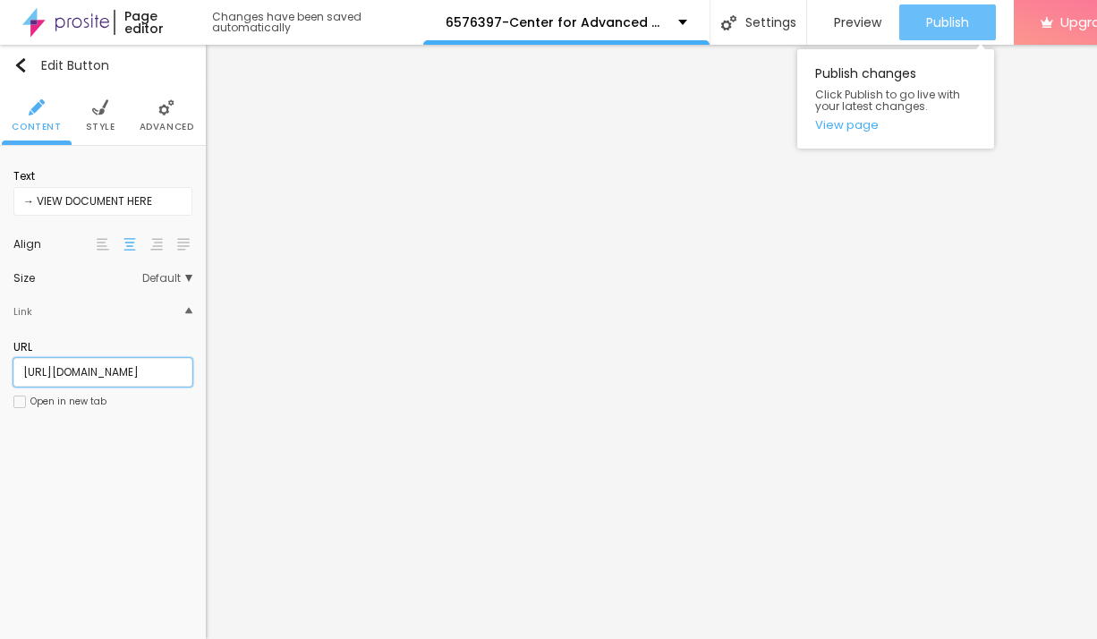
type input "[URL][DOMAIN_NAME]"
click at [946, 29] on span "Publish" at bounding box center [947, 22] width 43 height 14
